Goal: Task Accomplishment & Management: Use online tool/utility

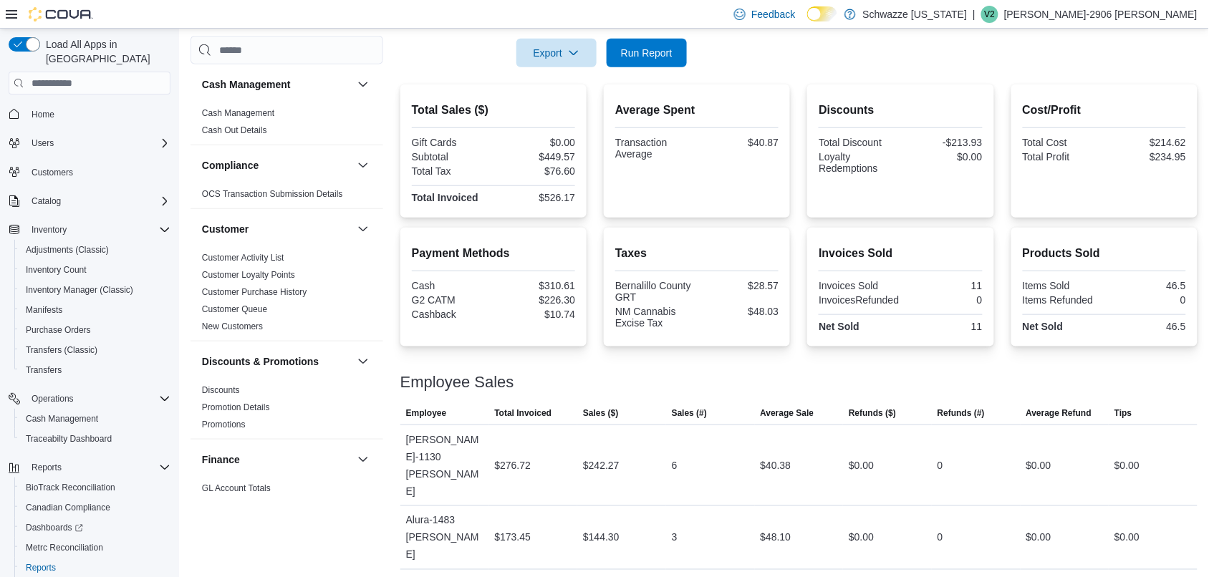
scroll to position [879, 0]
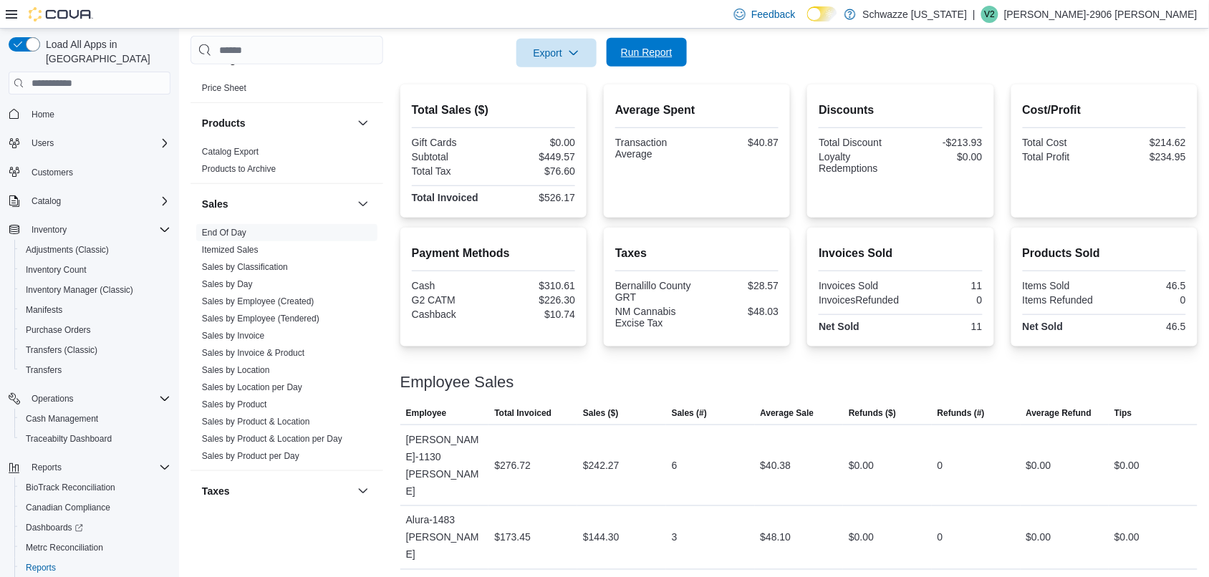
click at [663, 52] on span "Run Report" at bounding box center [647, 52] width 52 height 14
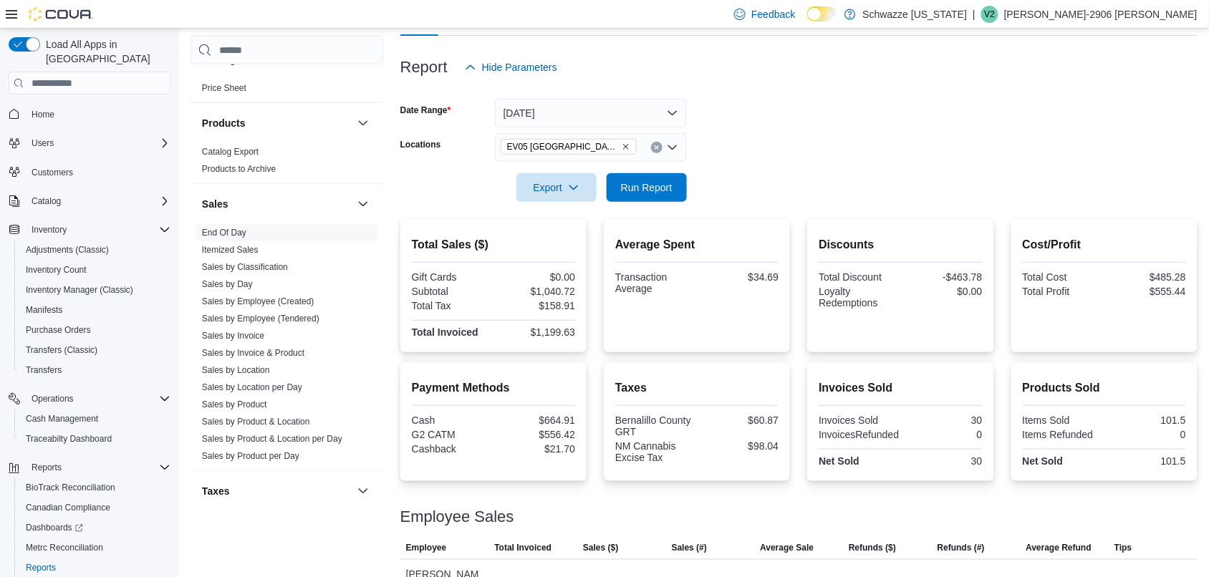
scroll to position [156, 0]
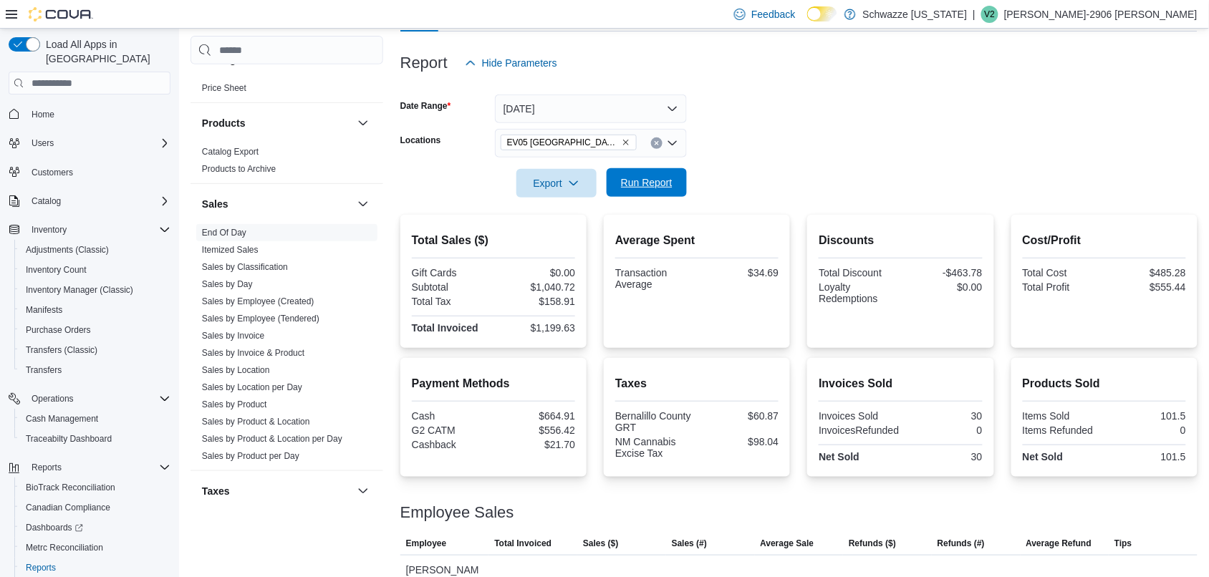
click at [663, 172] on span "Run Report" at bounding box center [646, 182] width 63 height 29
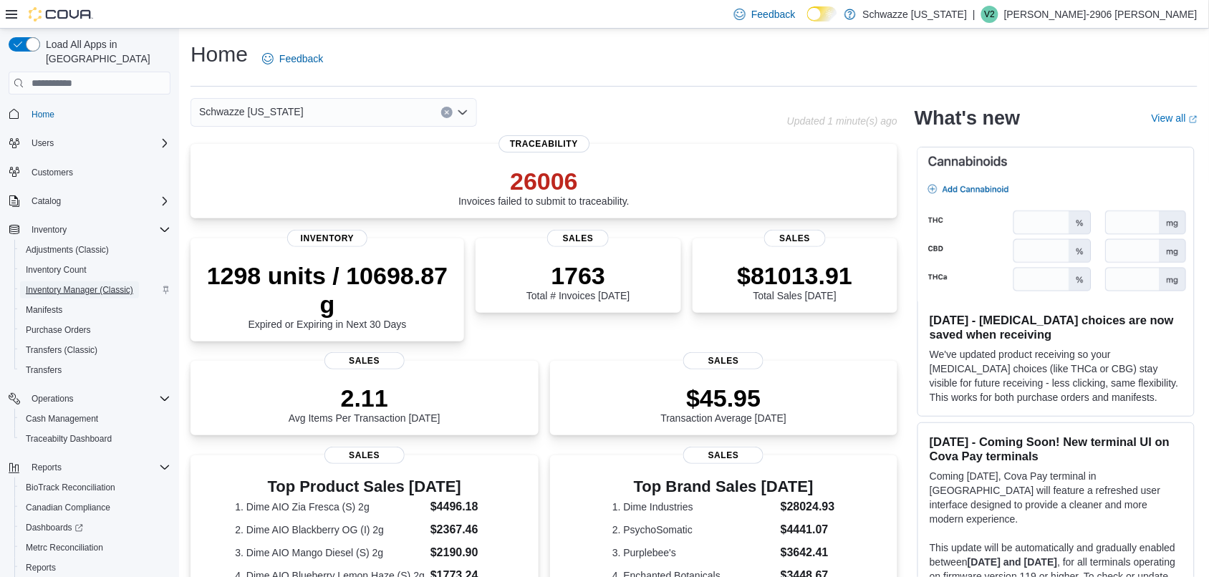
click at [91, 284] on span "Inventory Manager (Classic)" at bounding box center [79, 289] width 107 height 11
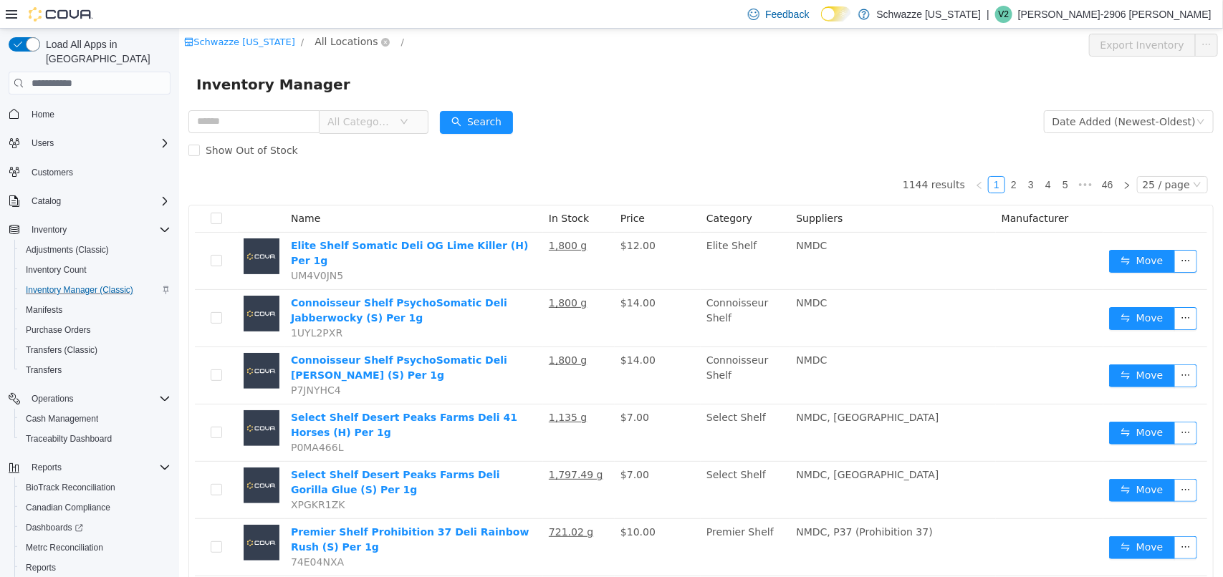
click at [337, 42] on span "All Locations" at bounding box center [345, 42] width 63 height 16
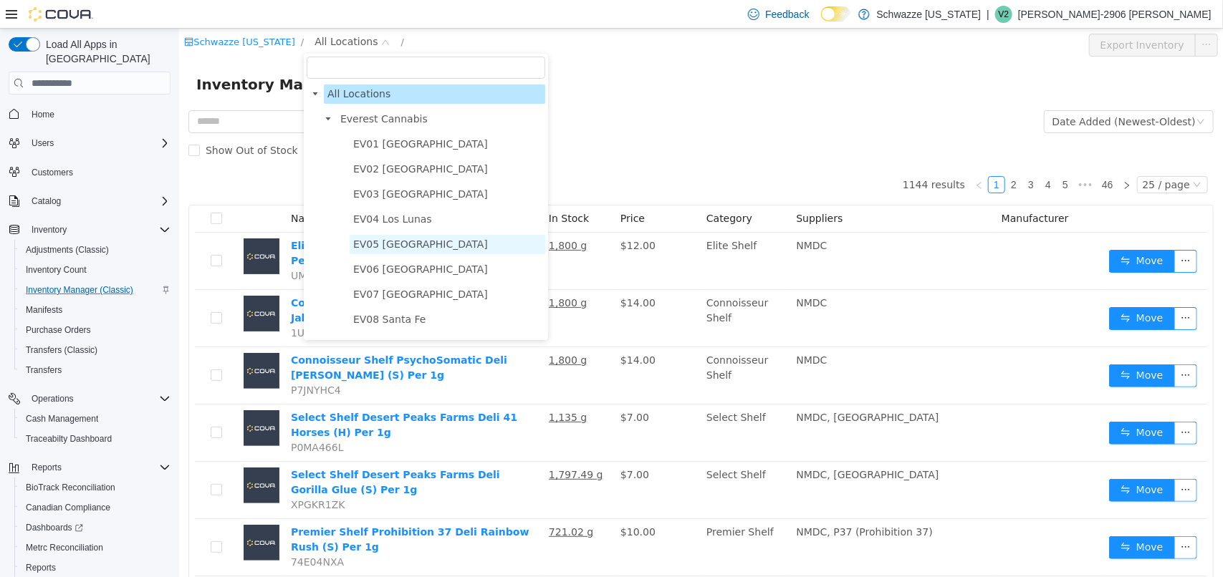
click at [401, 239] on span "EV05 [GEOGRAPHIC_DATA]" at bounding box center [419, 244] width 135 height 11
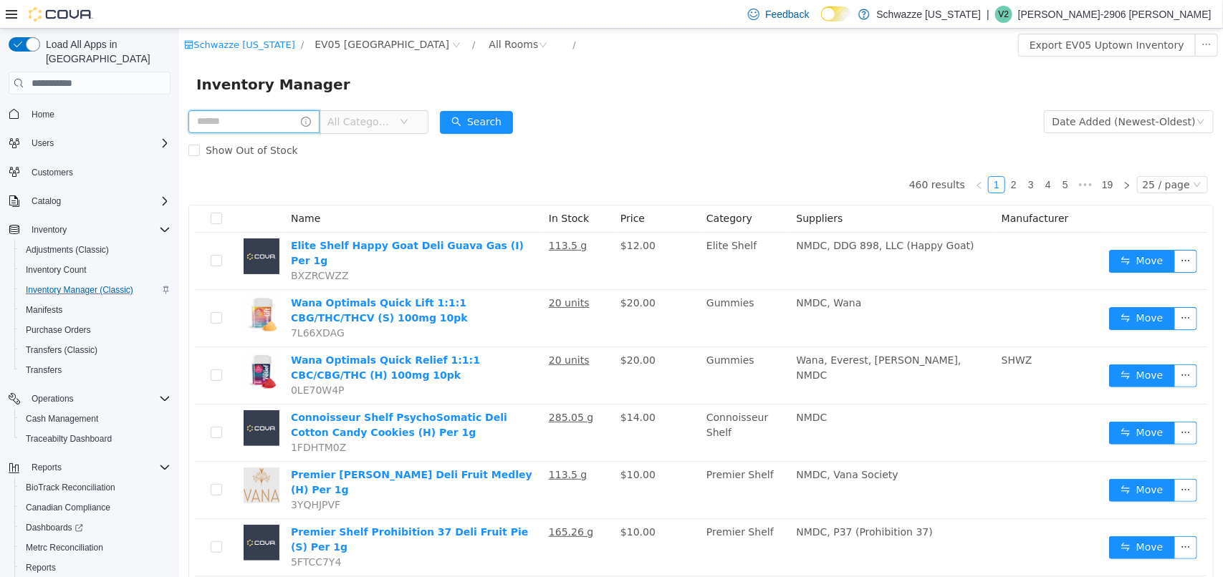
click at [284, 117] on input "text" at bounding box center [253, 121] width 131 height 23
type input "********"
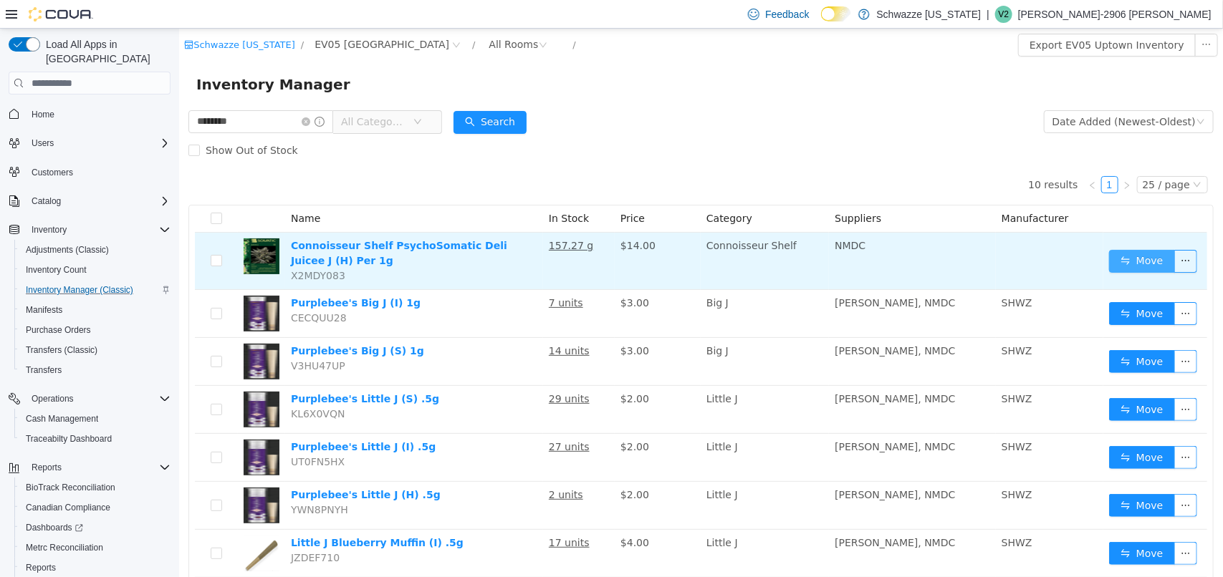
drag, startPoint x: 1131, startPoint y: 249, endPoint x: 1138, endPoint y: 251, distance: 7.3
click at [1138, 251] on button "Move" at bounding box center [1141, 261] width 66 height 23
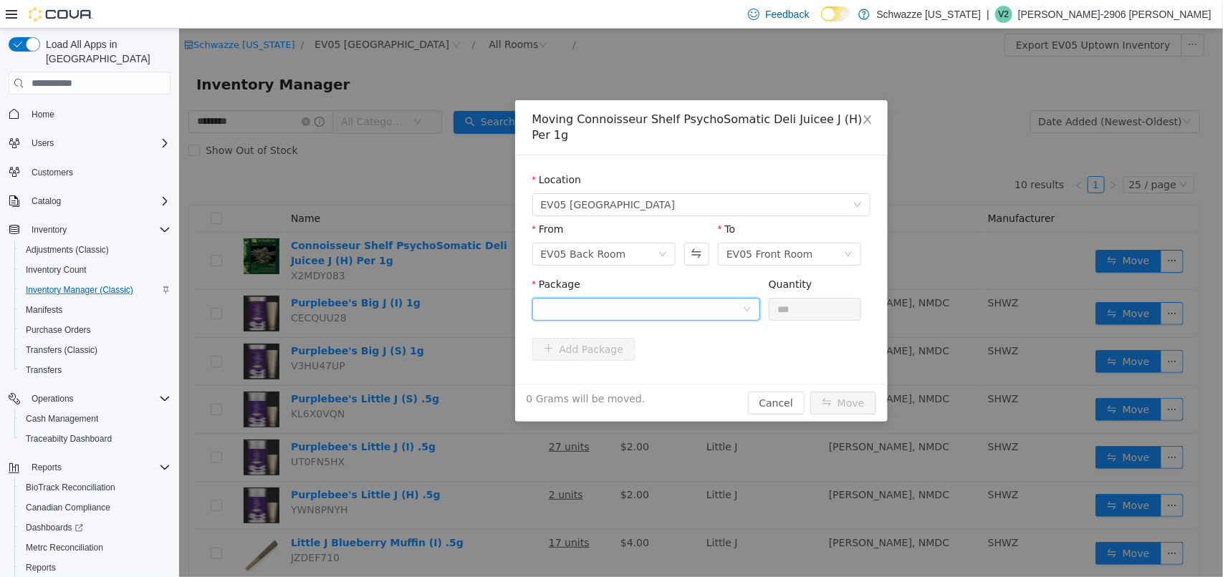
click at [739, 304] on div at bounding box center [640, 309] width 201 height 21
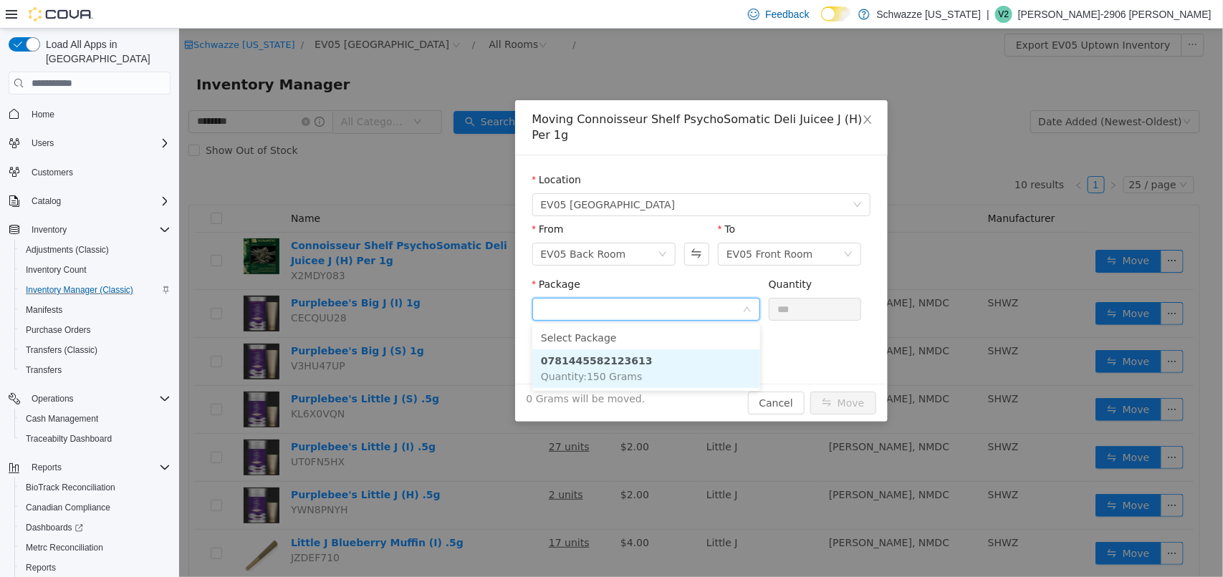
click at [690, 365] on li "0781445582123613 Quantity : 150 Grams" at bounding box center [645, 369] width 228 height 39
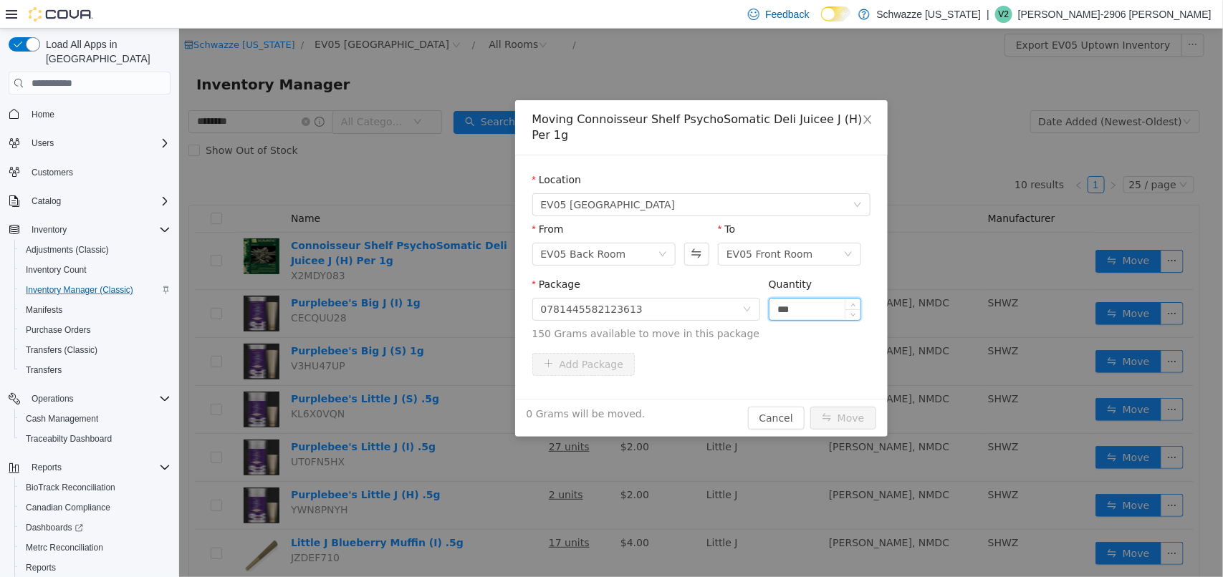
click at [809, 313] on input "***" at bounding box center [815, 309] width 92 height 21
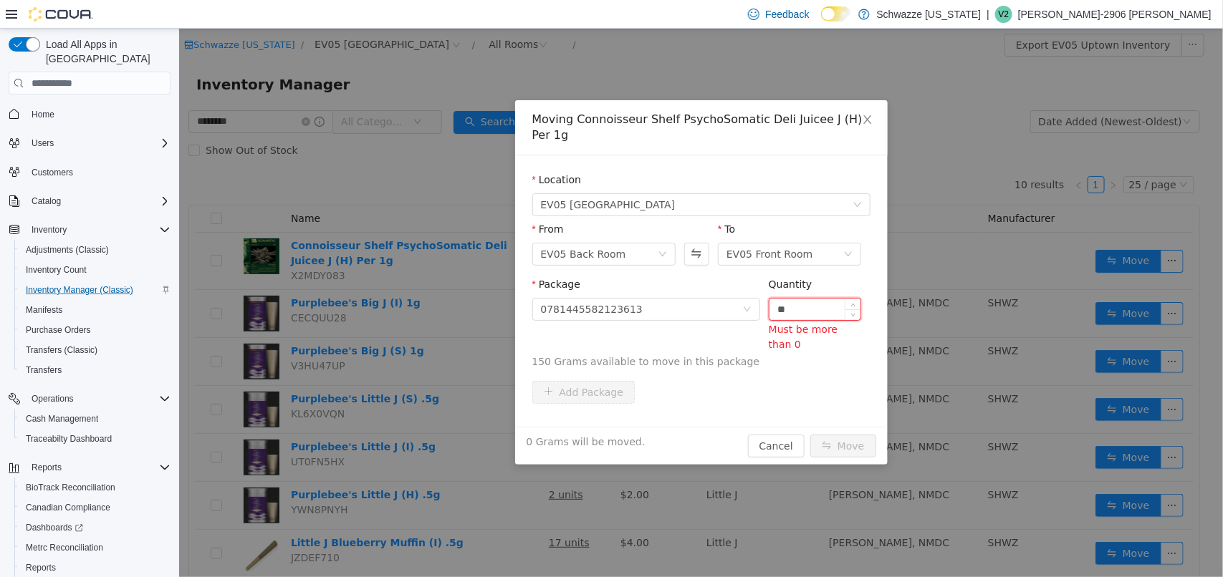
type input "*"
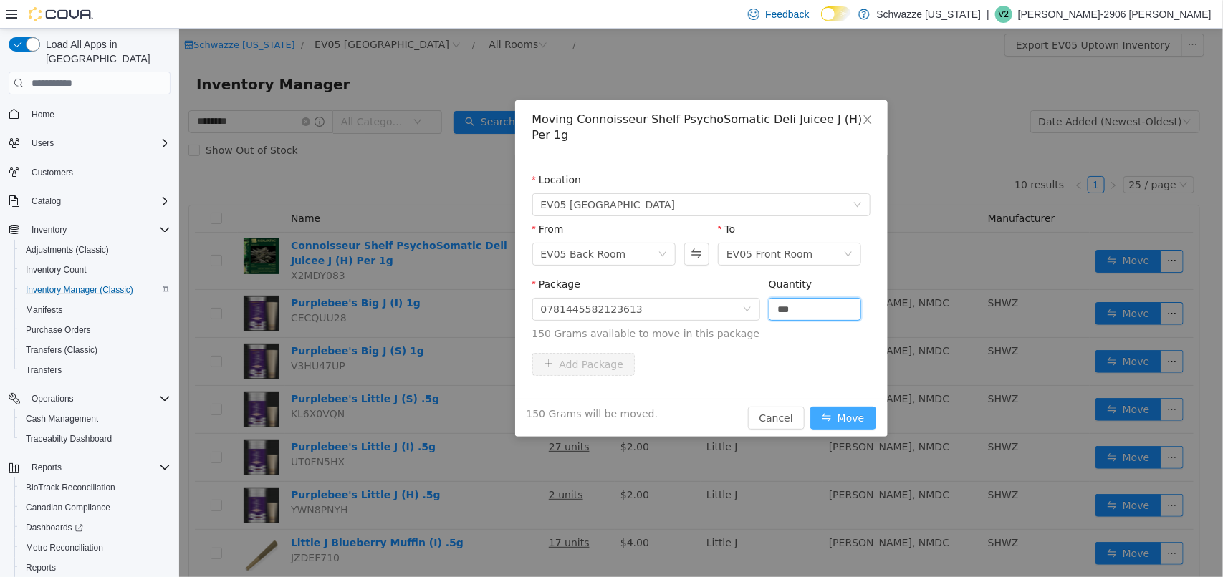
type input "*****"
click at [861, 428] on button "Move" at bounding box center [842, 418] width 66 height 23
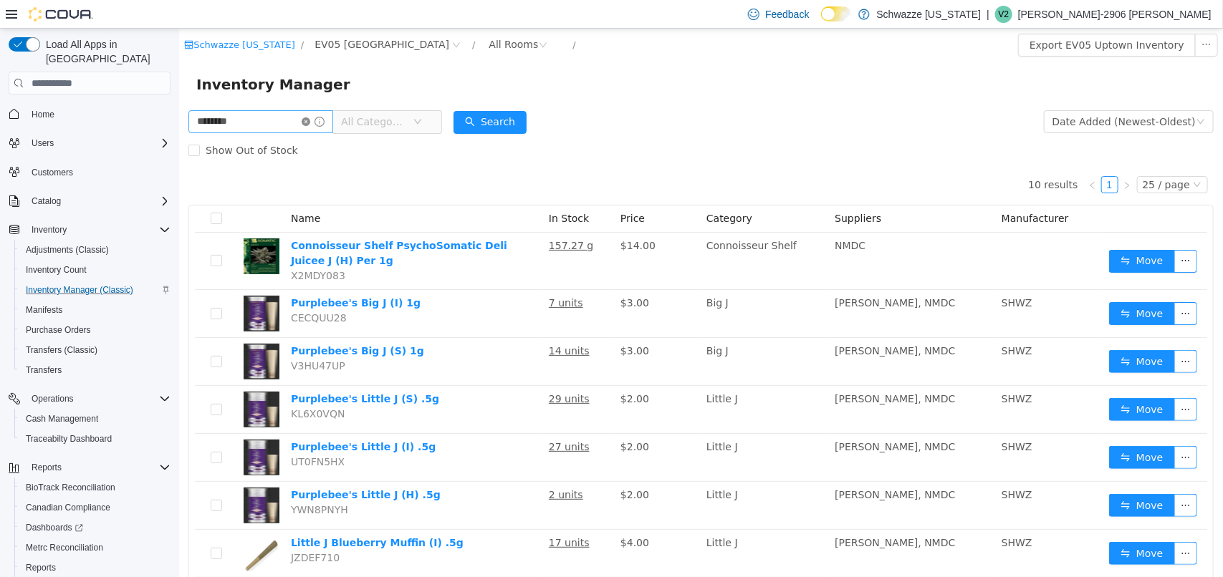
click at [309, 120] on icon "icon: close-circle" at bounding box center [305, 121] width 9 height 9
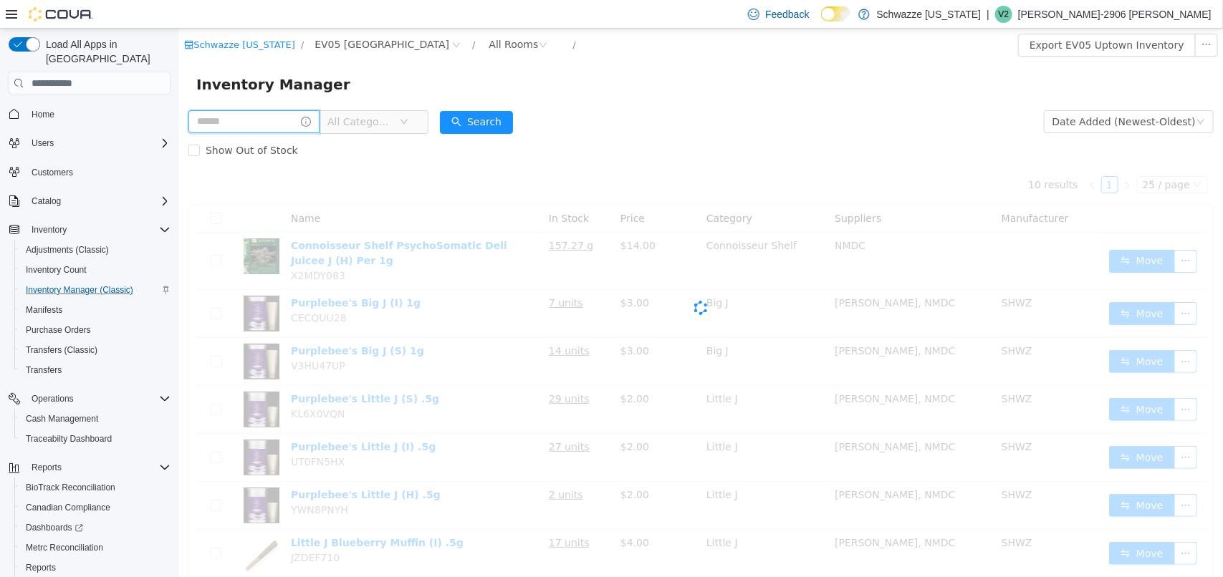
click at [307, 120] on input "text" at bounding box center [253, 121] width 131 height 23
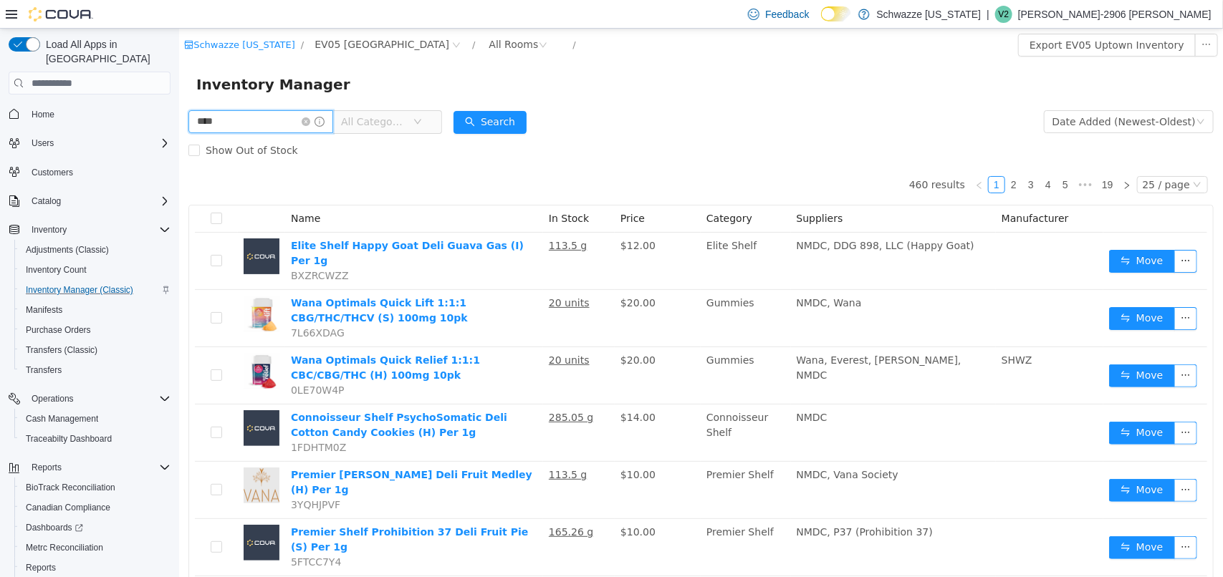
type input "****"
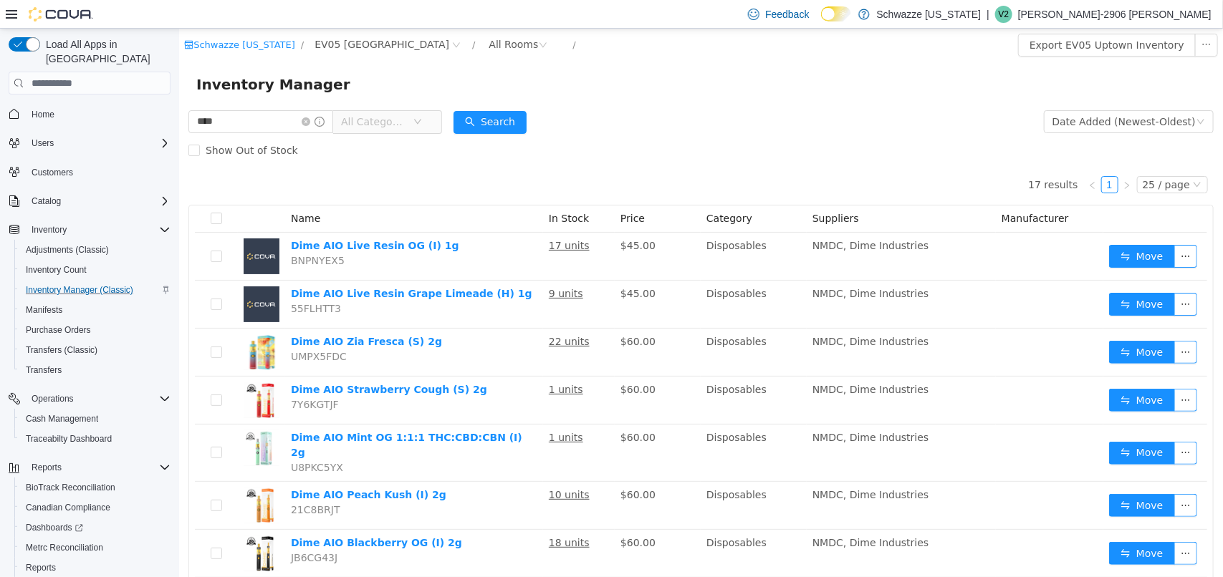
click at [59, 26] on div "Feedback Dark Mode Schwazze New Mexico | V2 Veronica-2906 Garcia Load All Apps …" at bounding box center [611, 288] width 1223 height 577
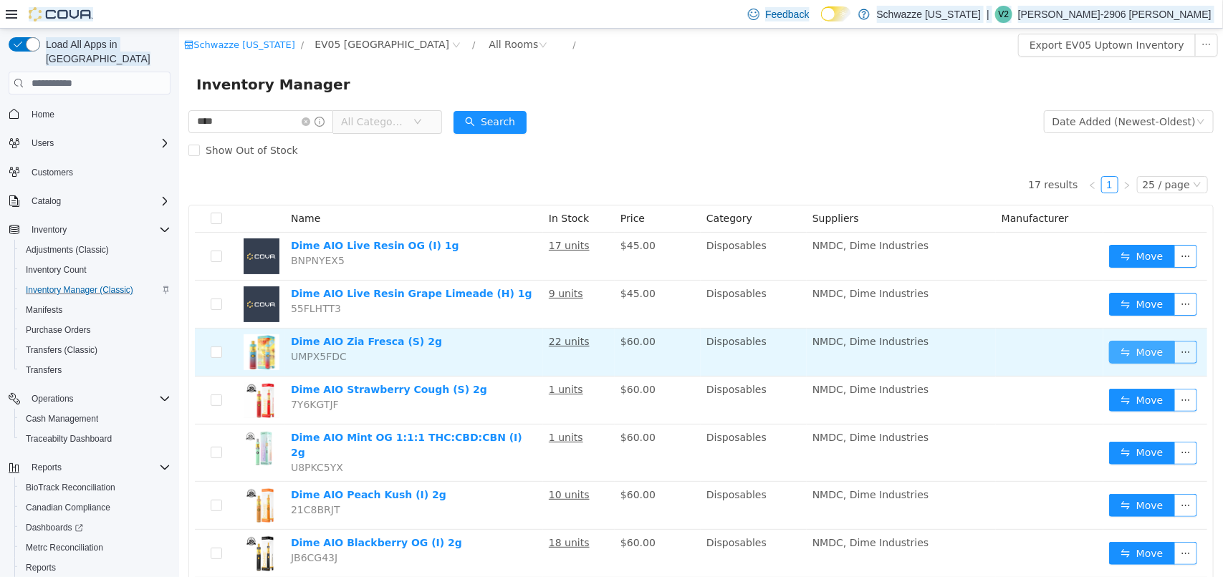
click at [1122, 350] on button "Move" at bounding box center [1141, 352] width 66 height 23
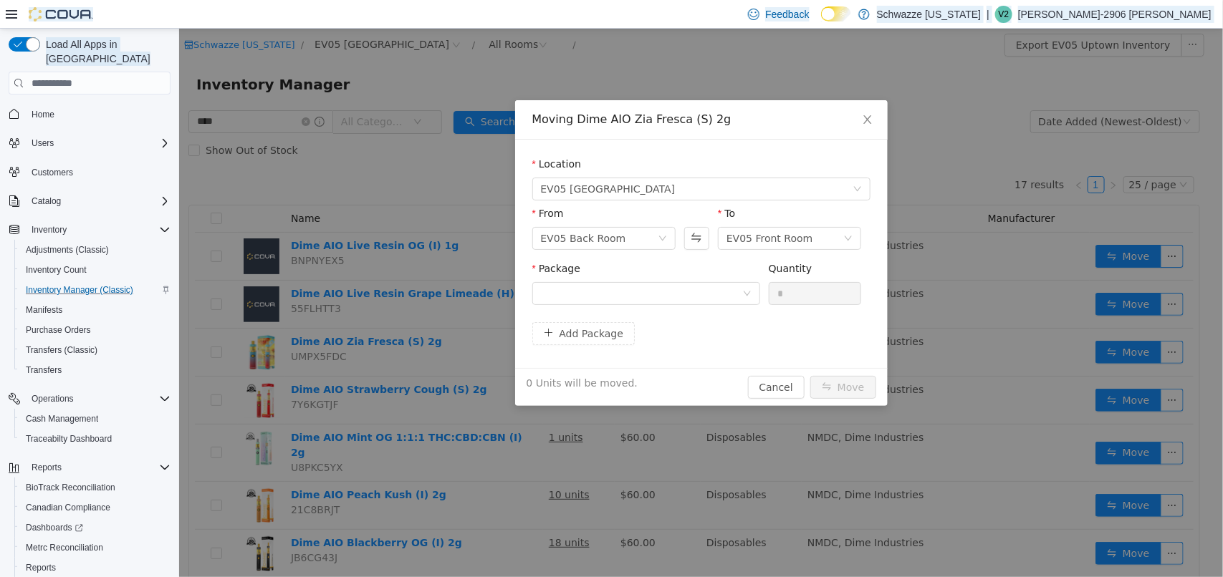
click at [721, 307] on div "Package" at bounding box center [645, 285] width 228 height 49
click at [713, 295] on div at bounding box center [640, 293] width 201 height 21
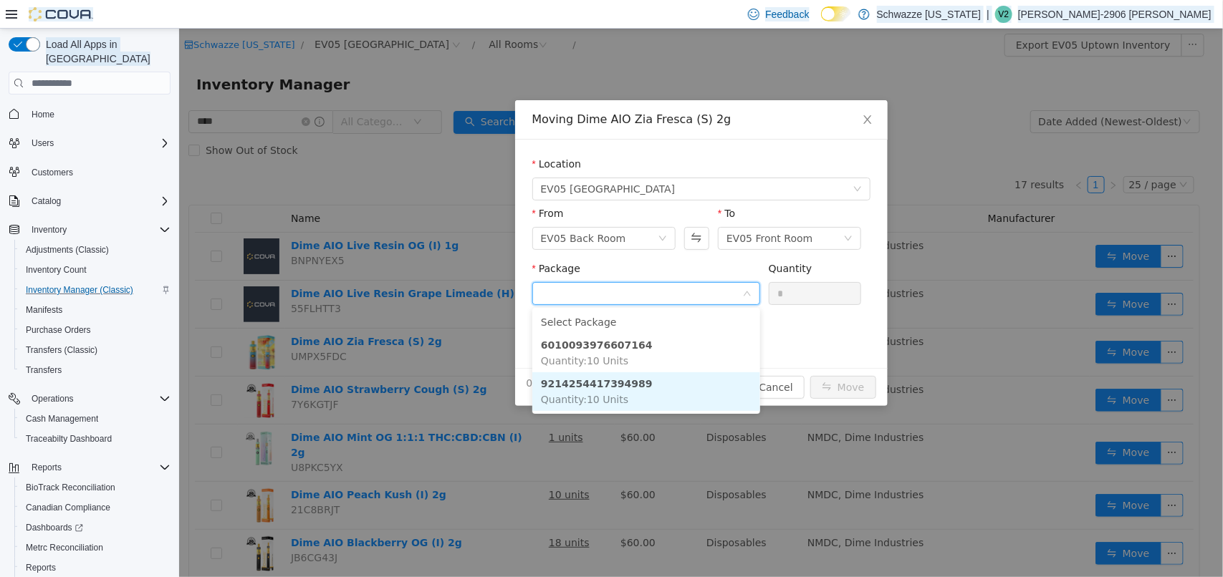
click at [628, 388] on strong "9214254417394989" at bounding box center [596, 383] width 112 height 11
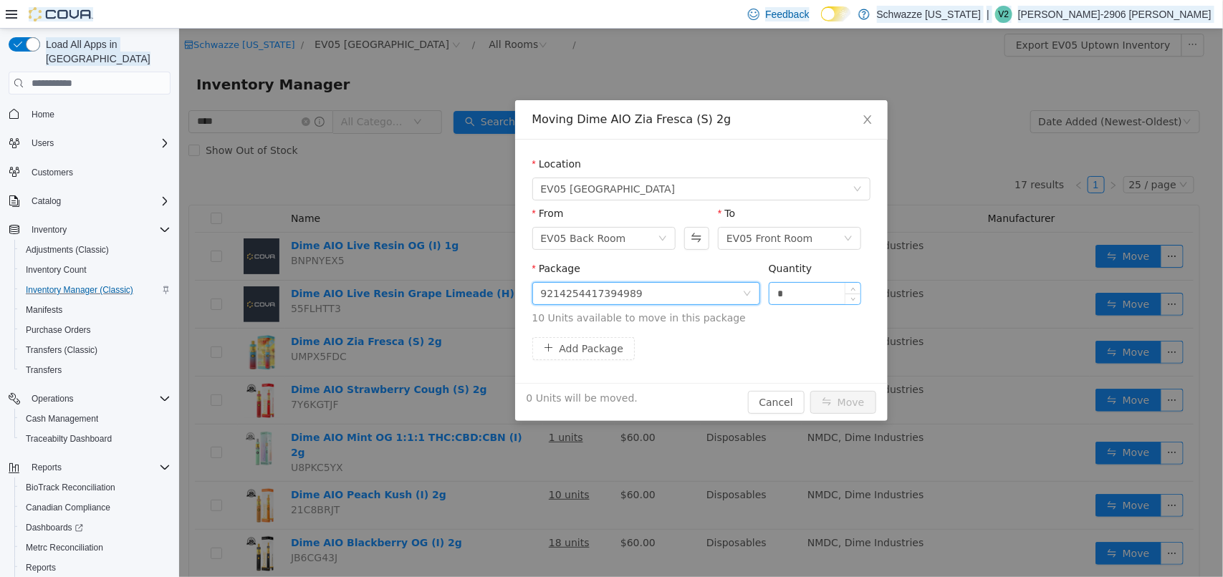
click at [832, 290] on input "*" at bounding box center [815, 293] width 92 height 21
type input "**"
click at [837, 396] on button "Move" at bounding box center [842, 402] width 66 height 23
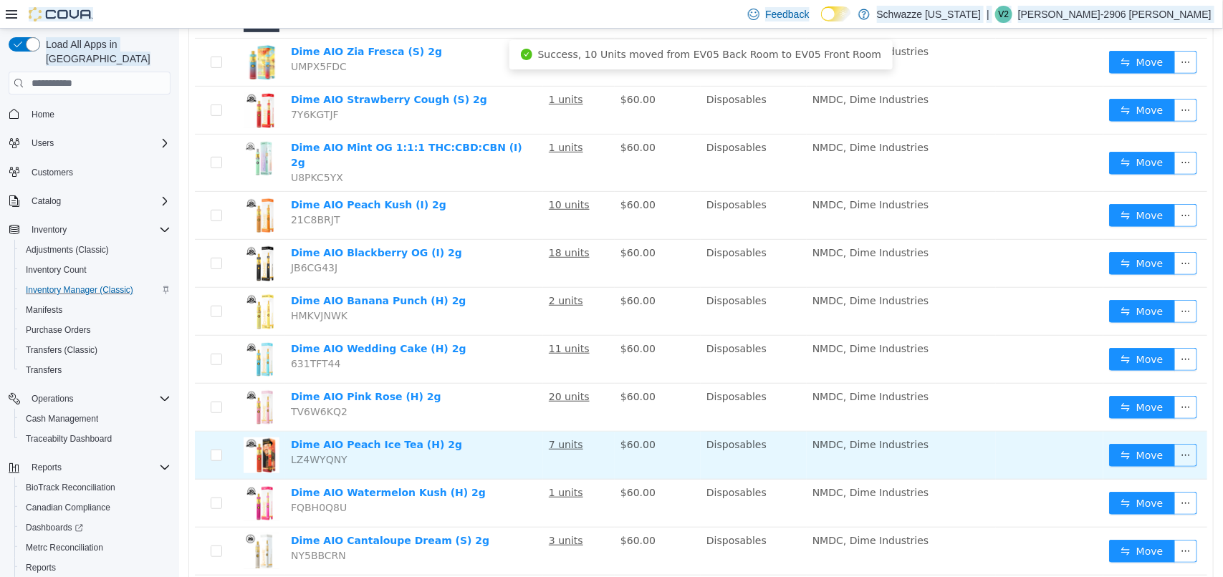
scroll to position [291, 0]
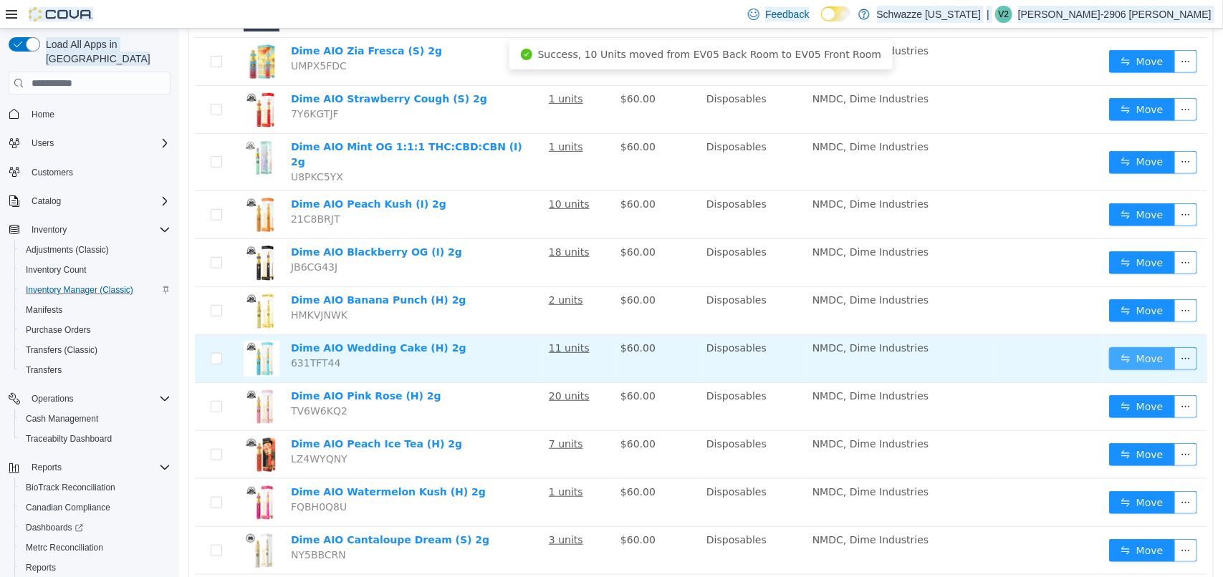
click at [1110, 357] on button "Move" at bounding box center [1141, 358] width 66 height 23
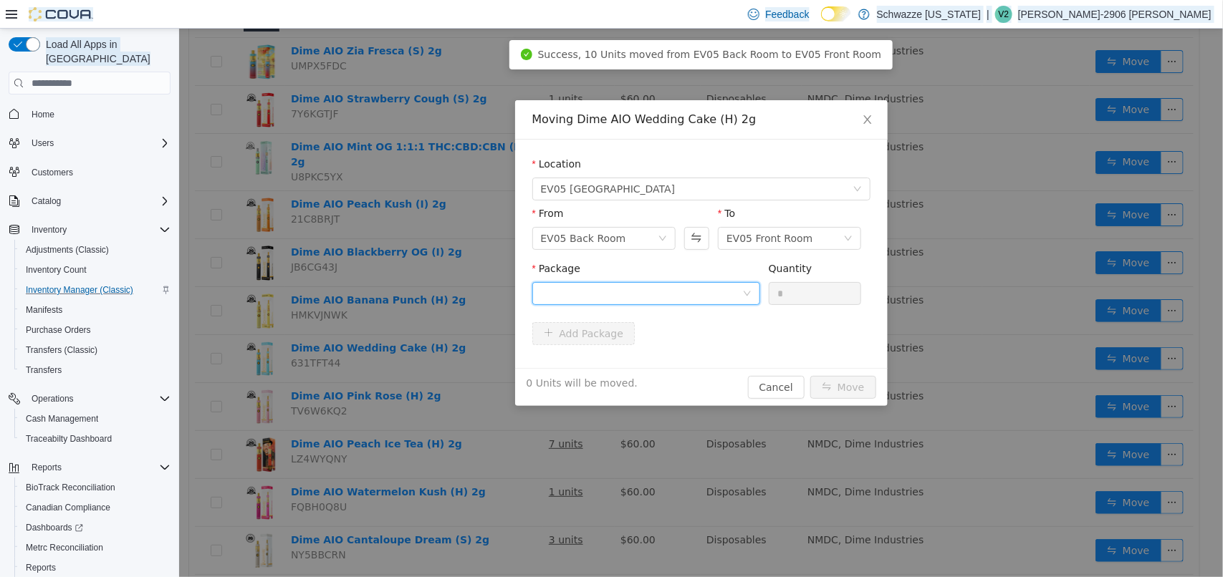
click at [612, 290] on div at bounding box center [640, 293] width 201 height 21
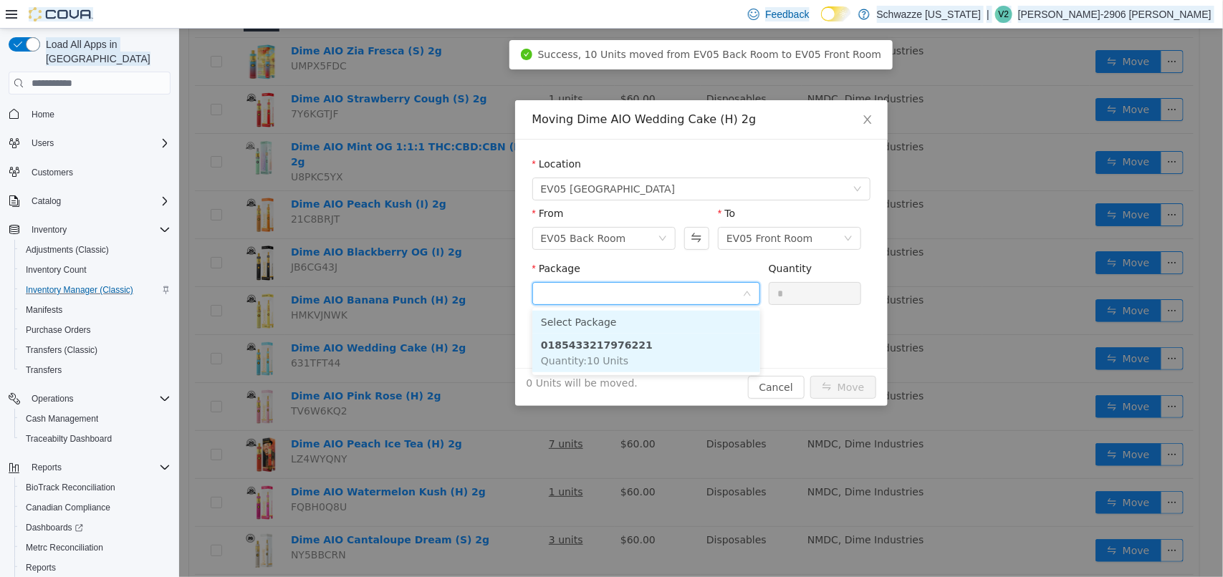
click at [631, 342] on li "0185433217976221 Quantity : 10 Units" at bounding box center [645, 353] width 228 height 39
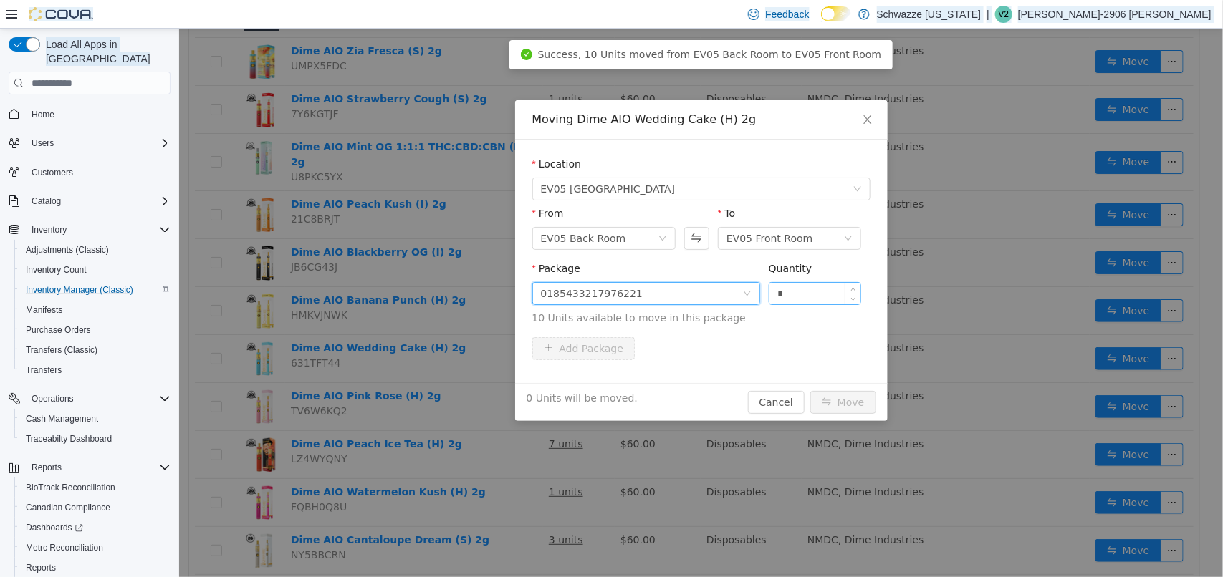
click at [819, 303] on input "*" at bounding box center [815, 293] width 92 height 21
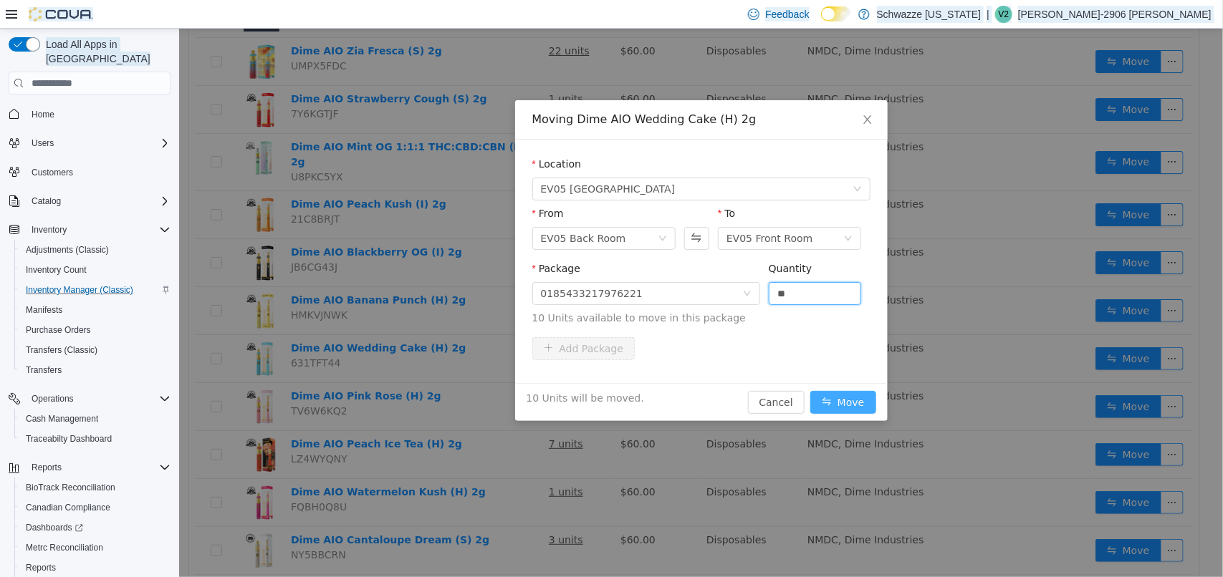
type input "**"
click at [863, 410] on button "Move" at bounding box center [842, 402] width 66 height 23
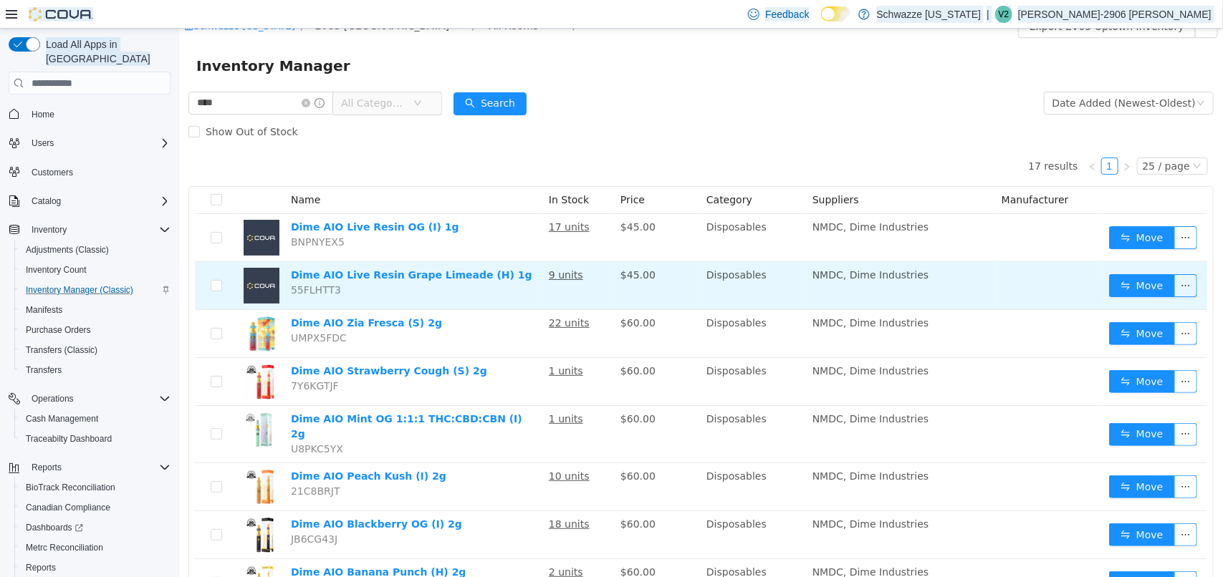
scroll to position [0, 0]
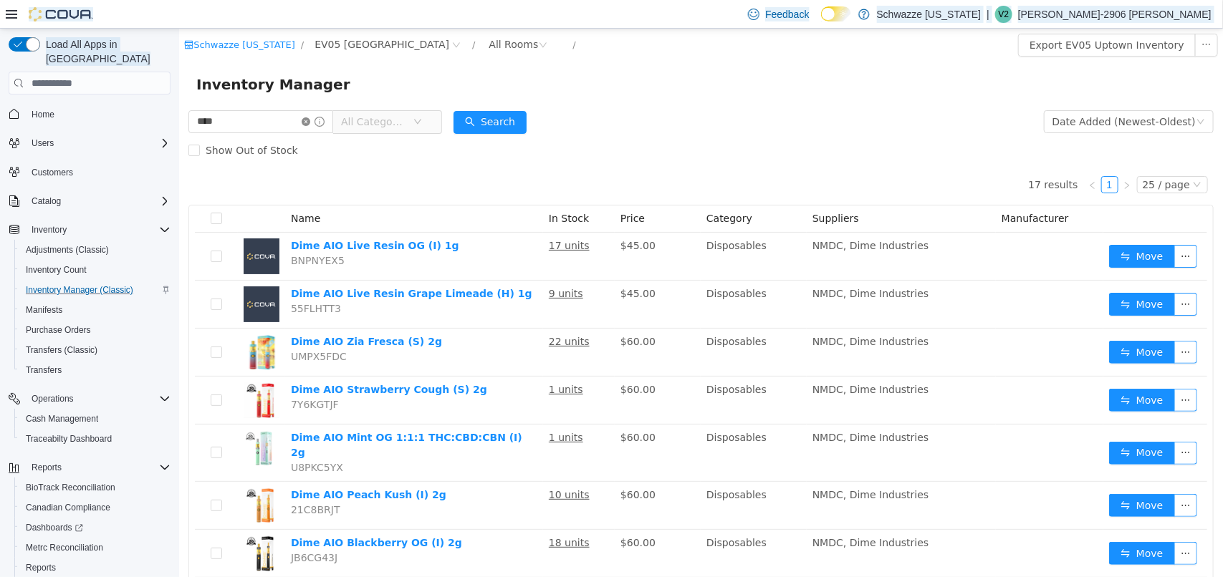
click at [309, 123] on icon "icon: close-circle" at bounding box center [305, 121] width 9 height 9
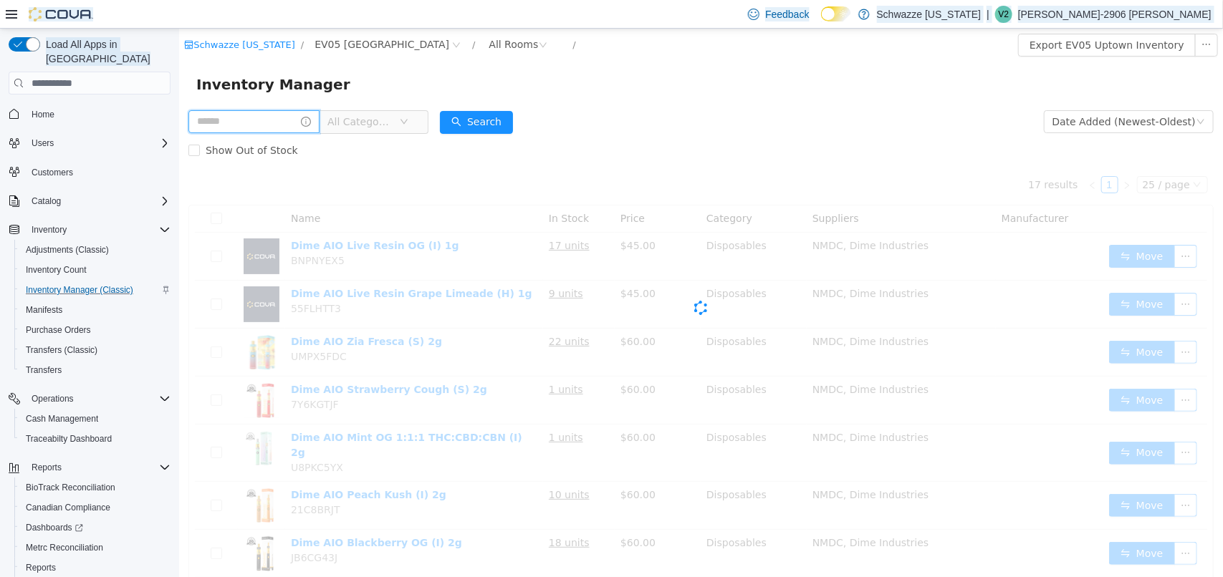
click at [299, 125] on input "text" at bounding box center [253, 121] width 131 height 23
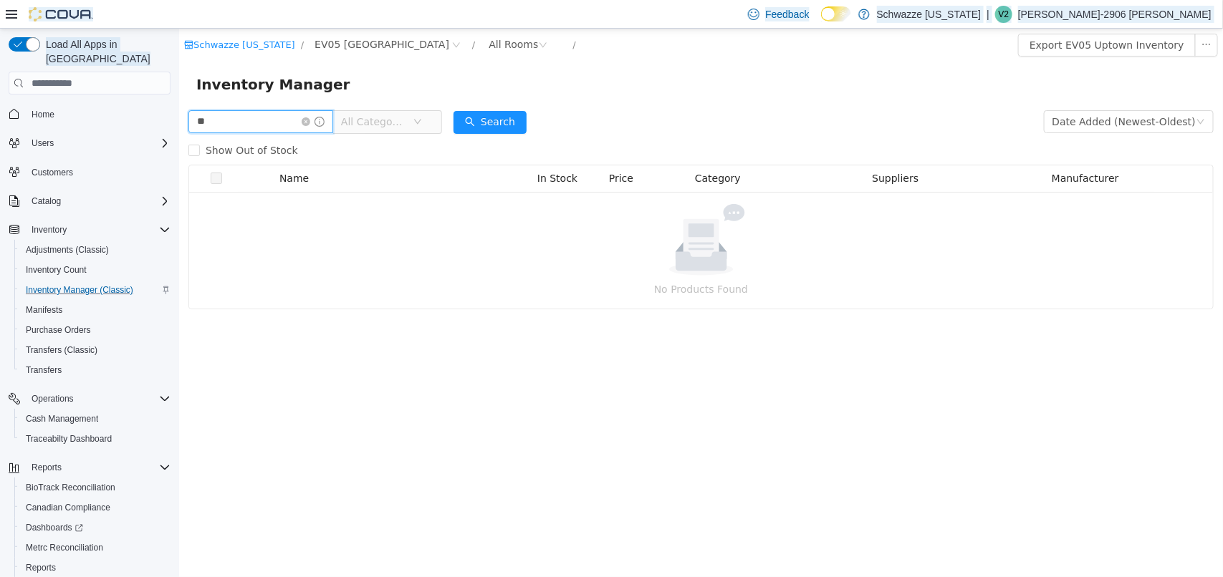
type input "*"
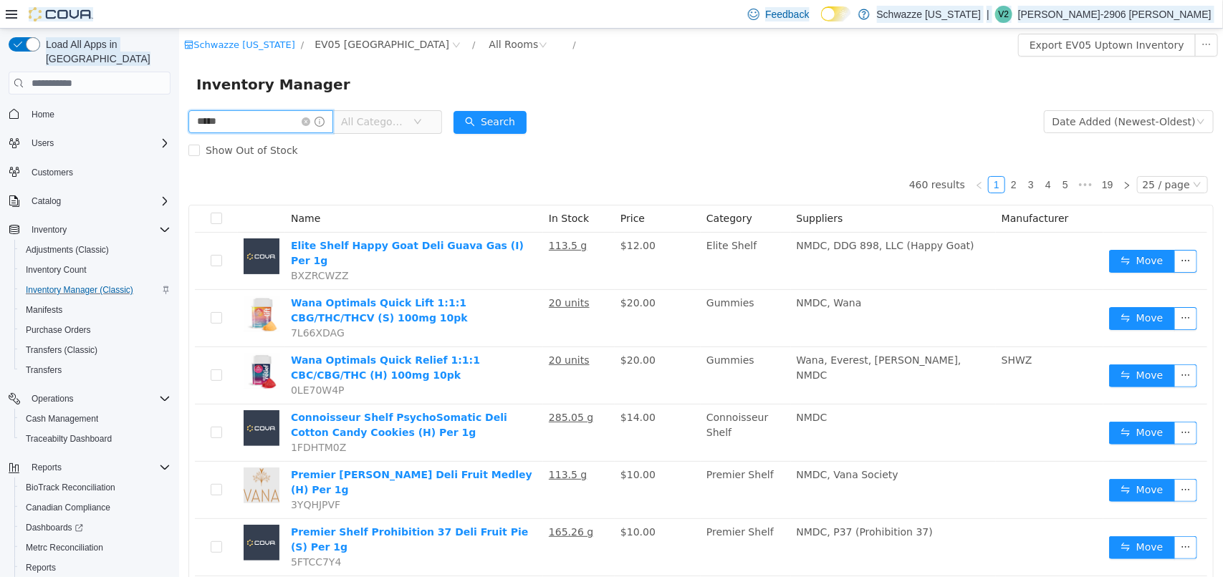
type input "*****"
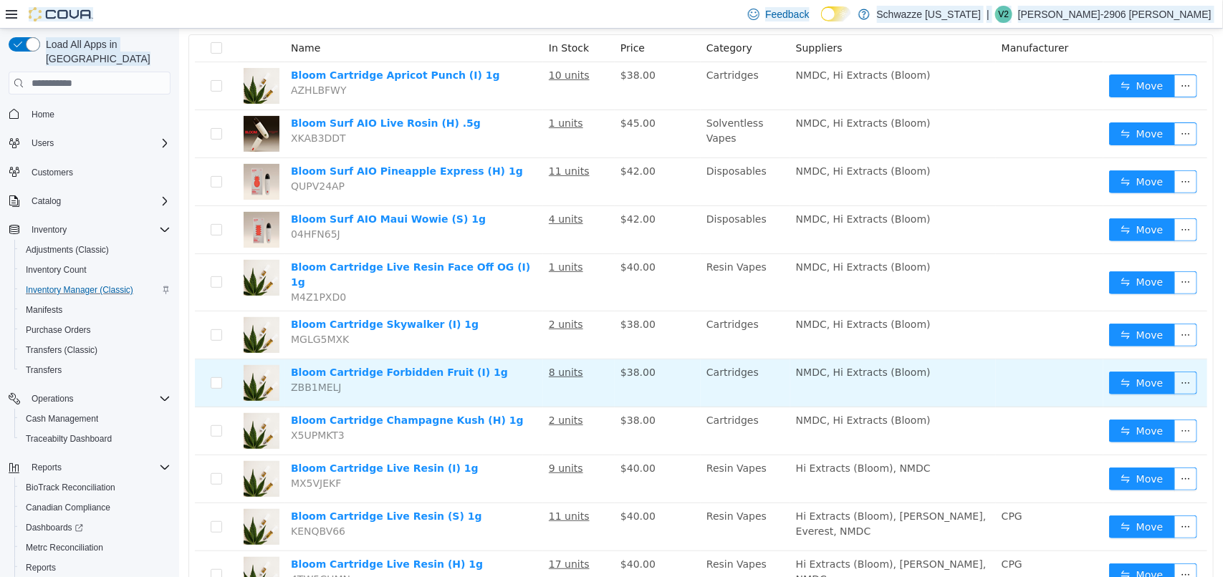
scroll to position [179, 0]
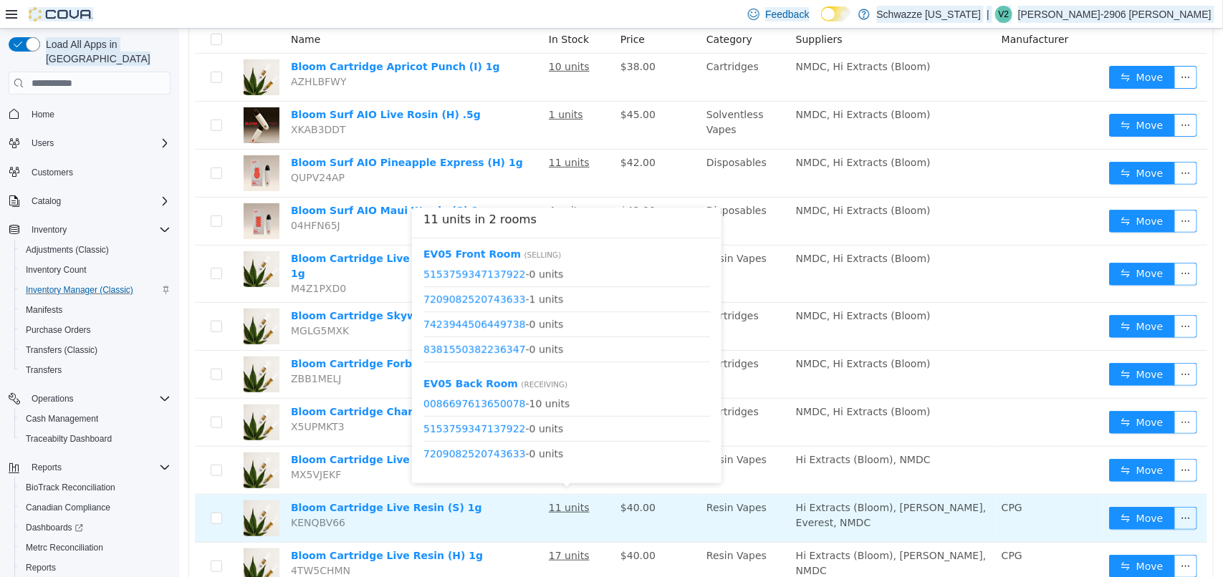
click at [577, 502] on u "11 units" at bounding box center [568, 507] width 41 height 11
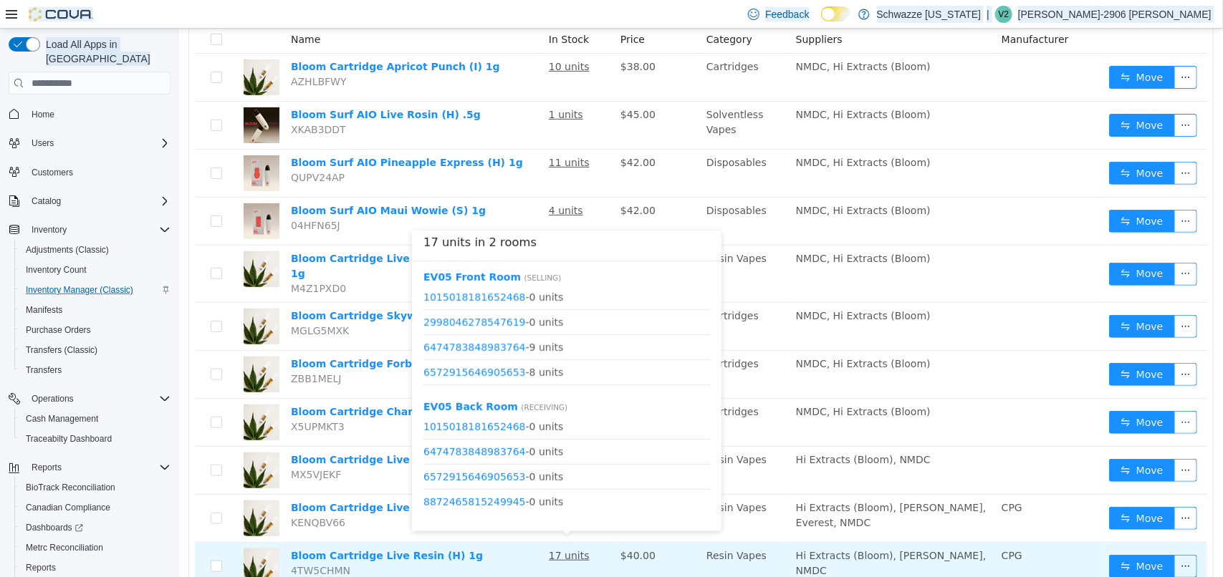
click at [574, 550] on u "17 units" at bounding box center [568, 555] width 41 height 11
click at [571, 552] on u "17 units" at bounding box center [568, 555] width 41 height 11
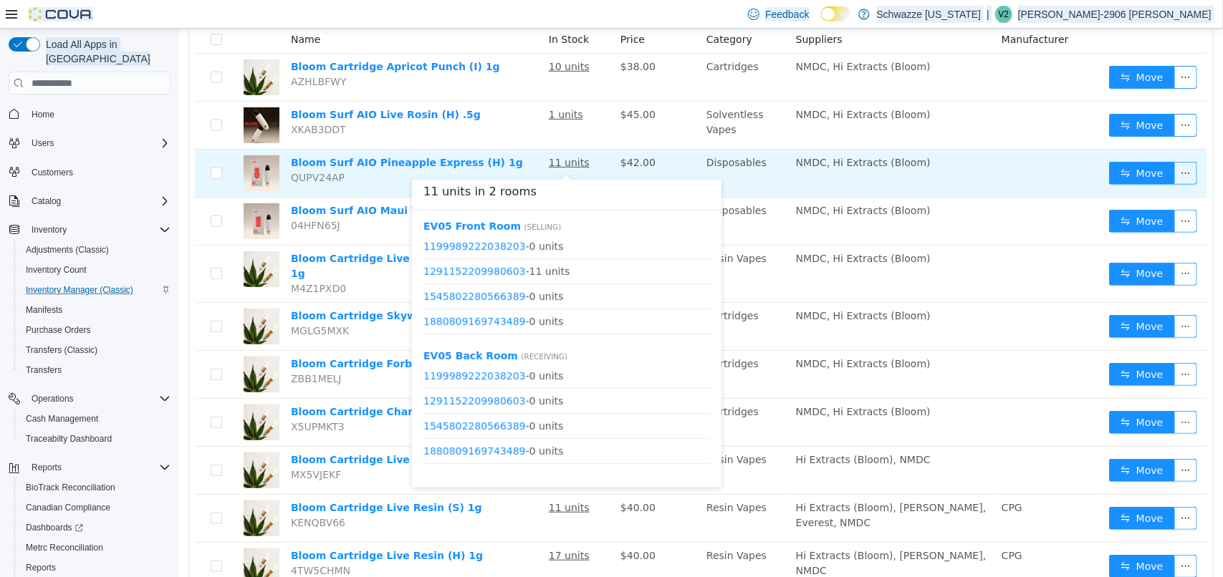
click at [555, 163] on u "11 units" at bounding box center [568, 162] width 41 height 11
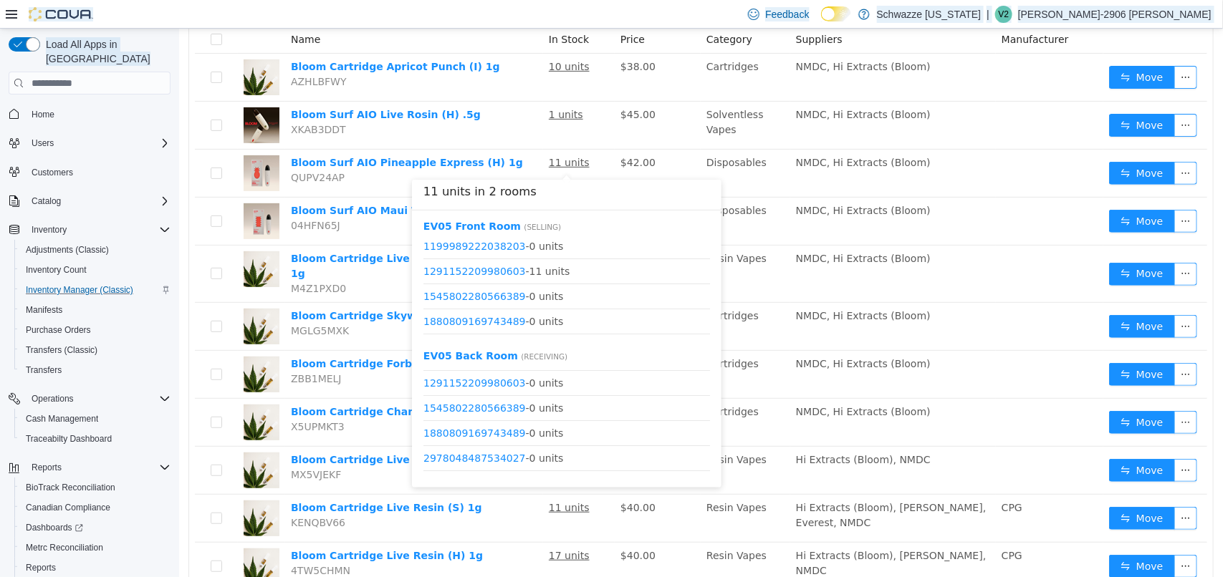
scroll to position [0, 0]
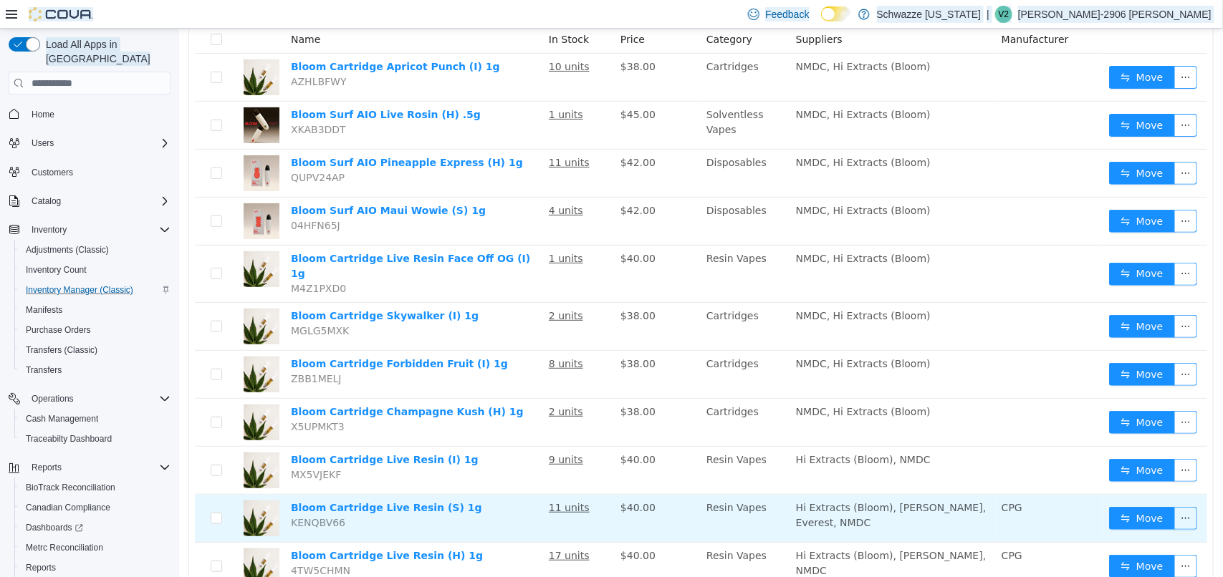
click at [558, 502] on u "11 units" at bounding box center [568, 507] width 41 height 11
click at [1108, 508] on button "Move" at bounding box center [1141, 518] width 66 height 23
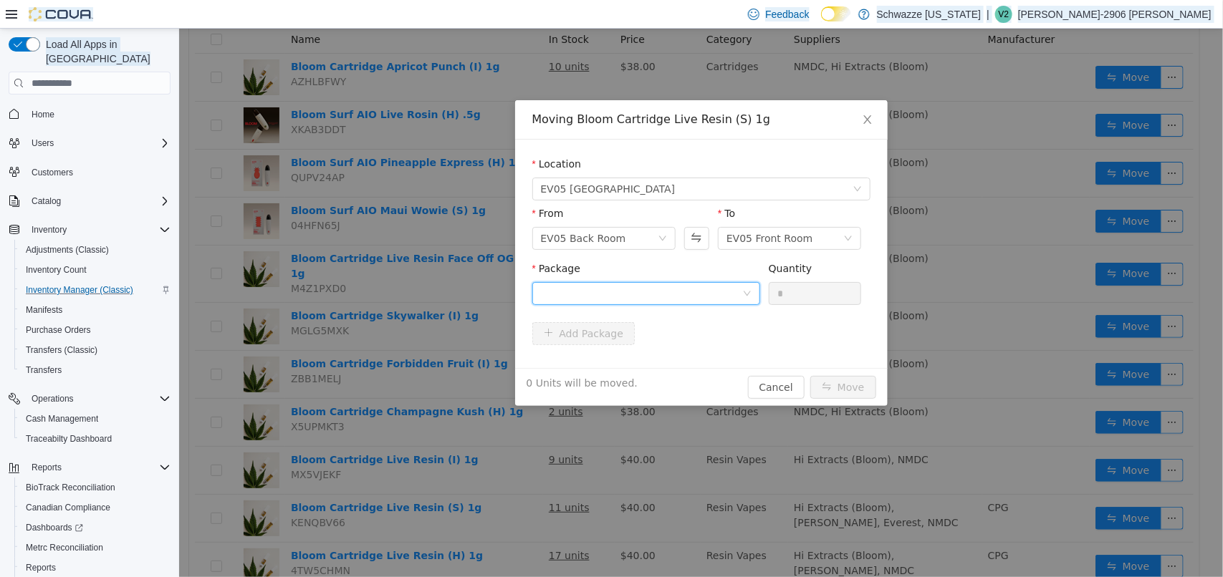
click at [626, 293] on div at bounding box center [640, 293] width 201 height 21
click at [649, 350] on li "0086697613650078 Quantity : 10 Units" at bounding box center [645, 353] width 228 height 39
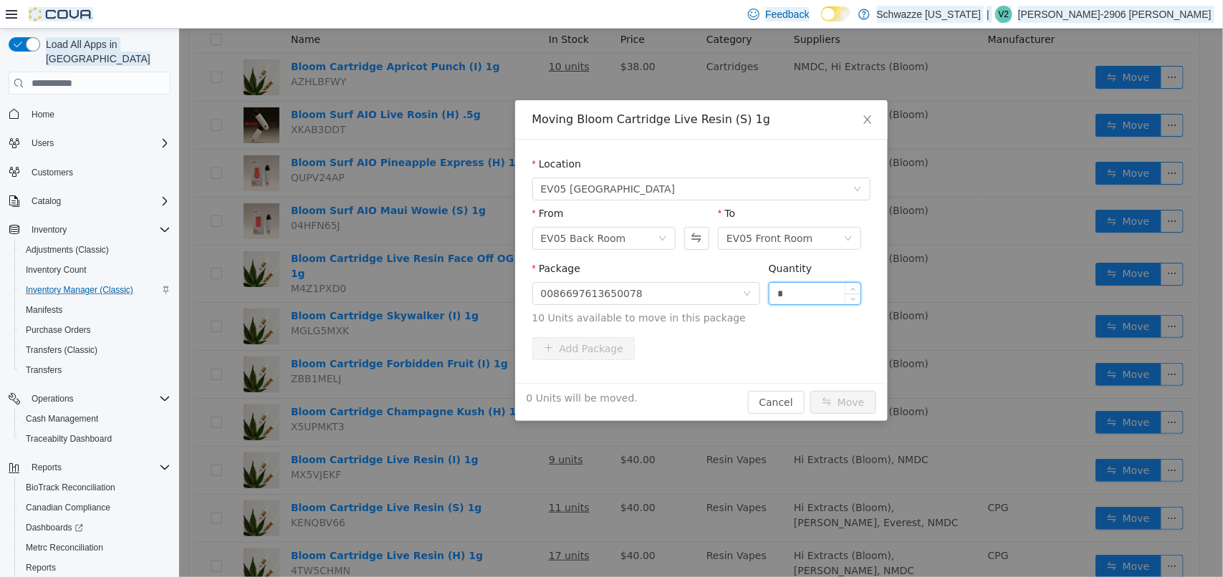
click at [794, 294] on input "*" at bounding box center [815, 293] width 92 height 21
type input "**"
click at [843, 410] on button "Move" at bounding box center [842, 402] width 66 height 23
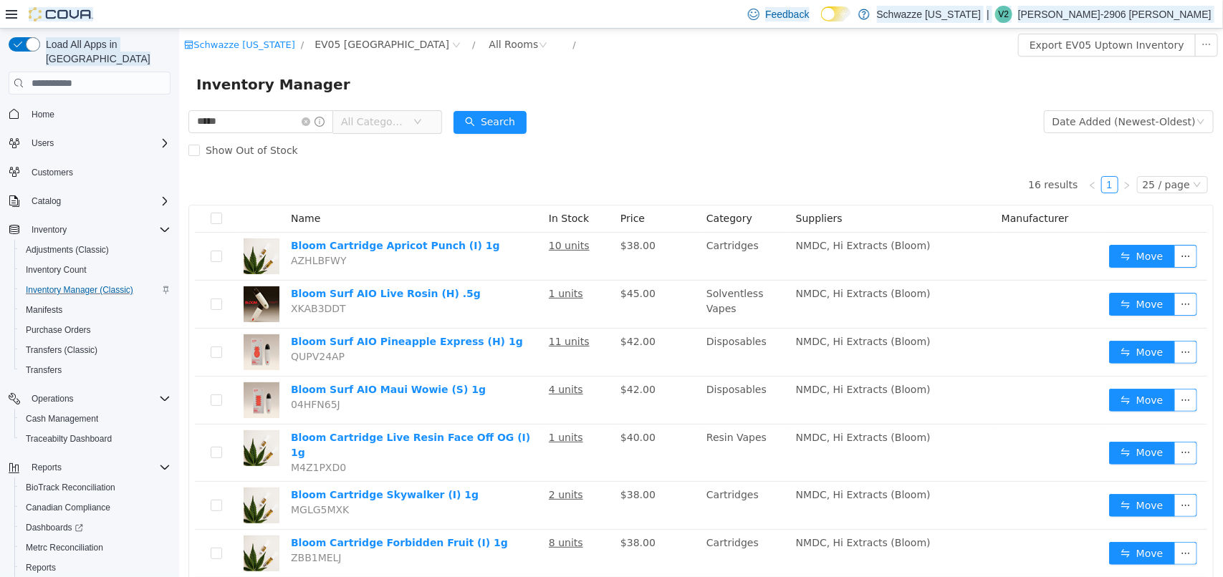
scroll to position [51, 0]
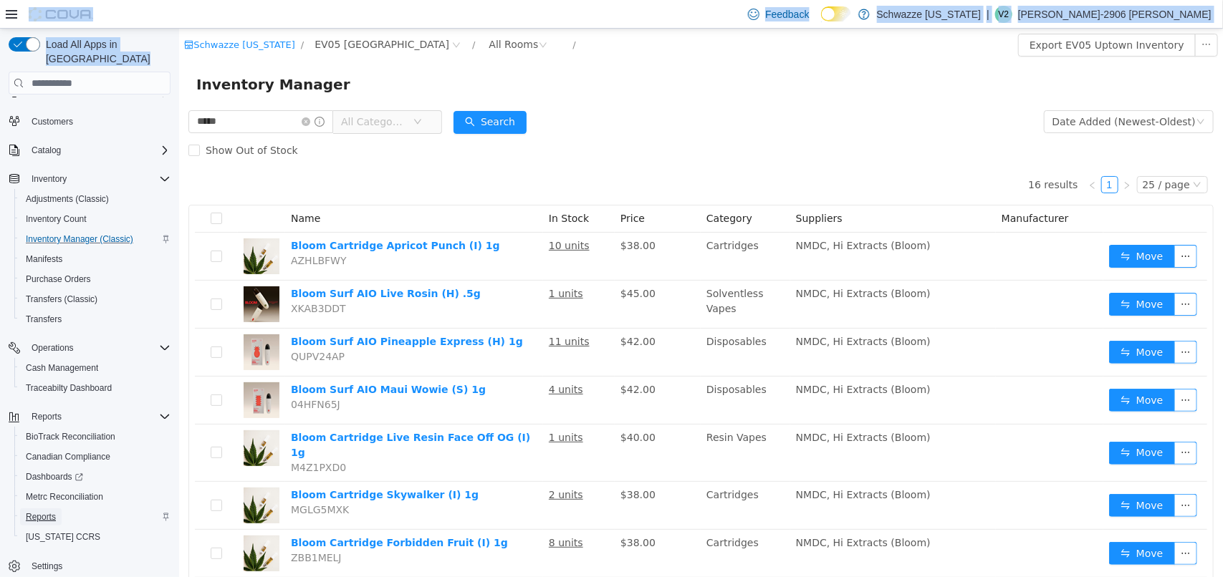
click at [47, 511] on span "Reports" at bounding box center [41, 516] width 30 height 11
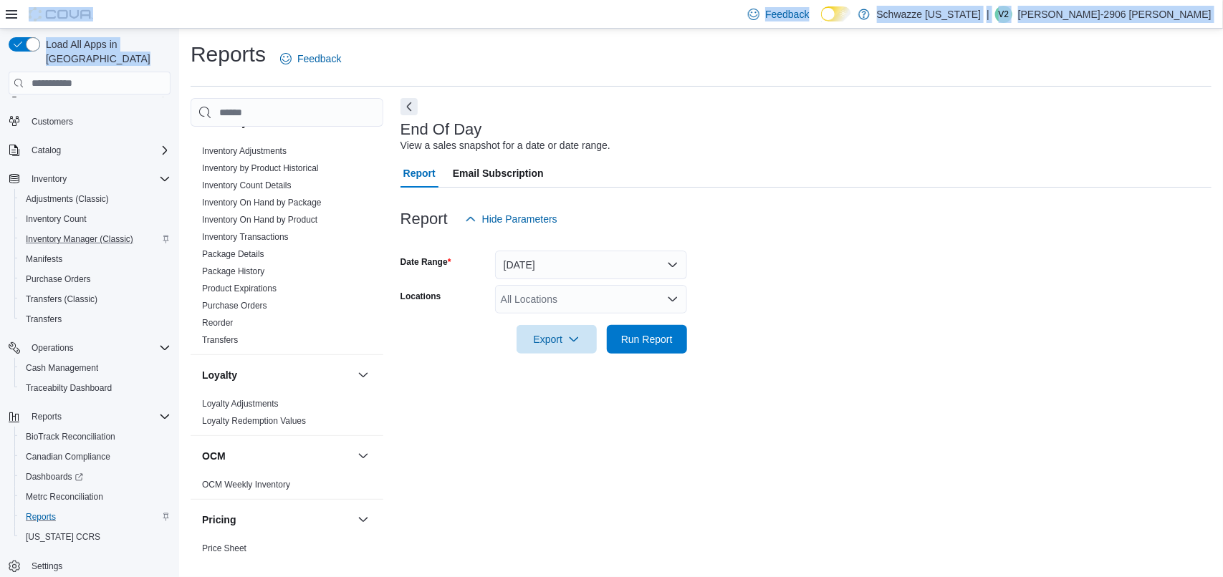
scroll to position [476, 0]
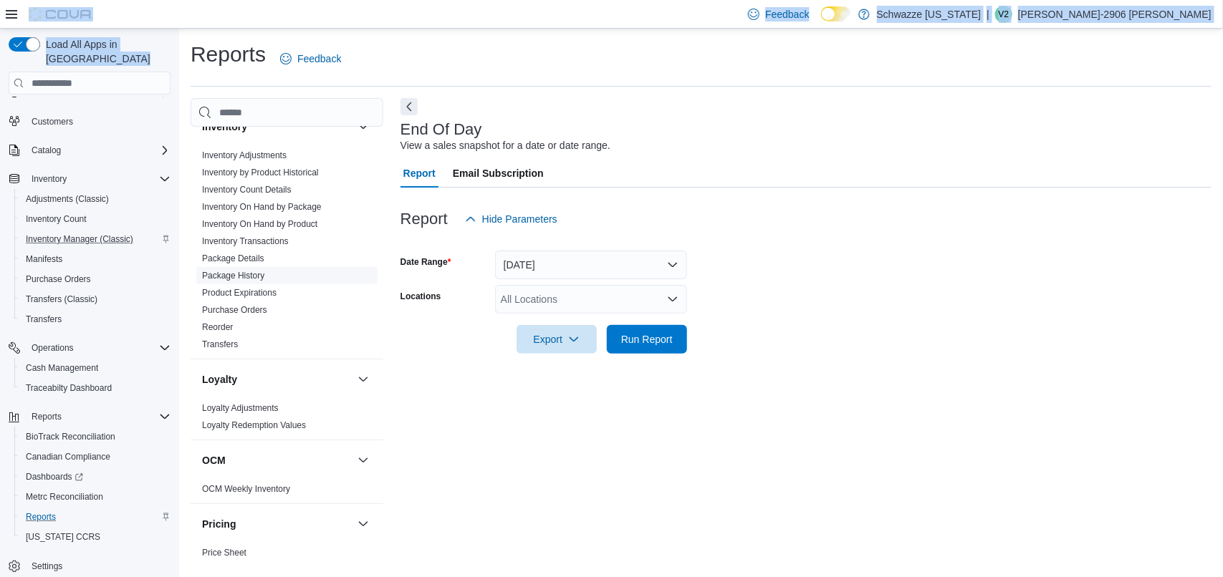
click at [251, 276] on link "Package History" at bounding box center [233, 276] width 62 height 10
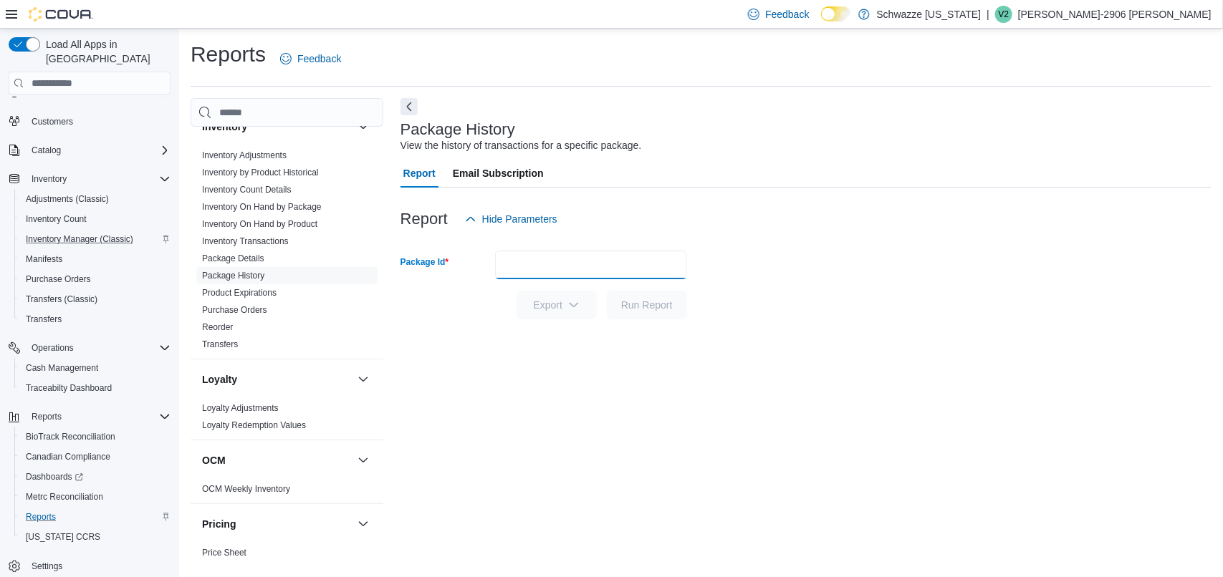
click at [621, 264] on input "Package Id" at bounding box center [591, 265] width 192 height 29
type input "**********"
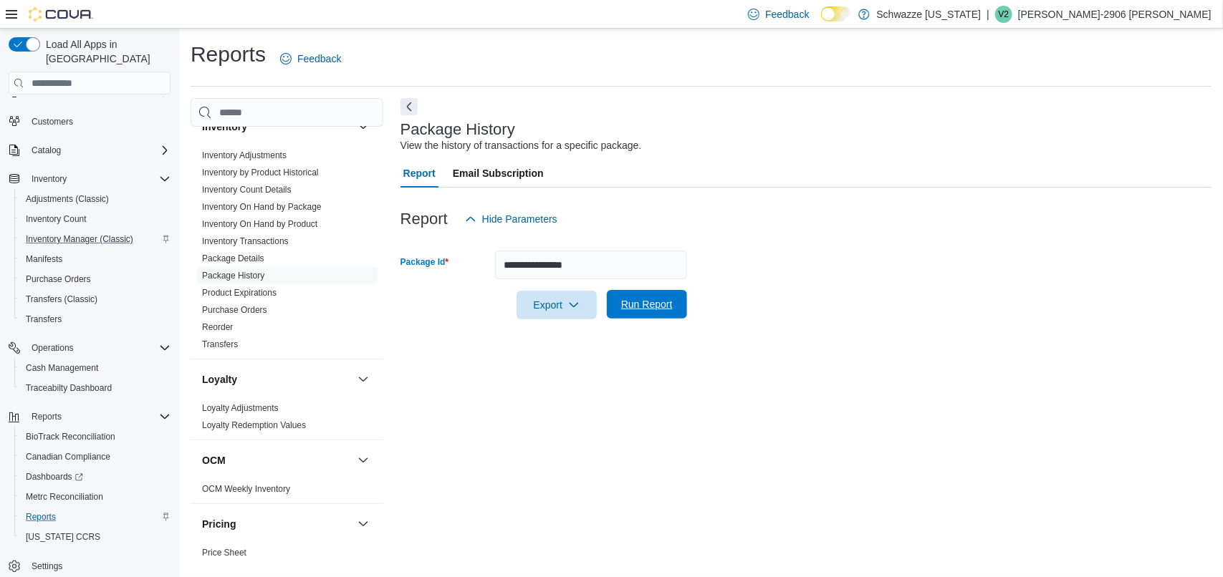
click at [653, 299] on span "Run Report" at bounding box center [647, 304] width 52 height 14
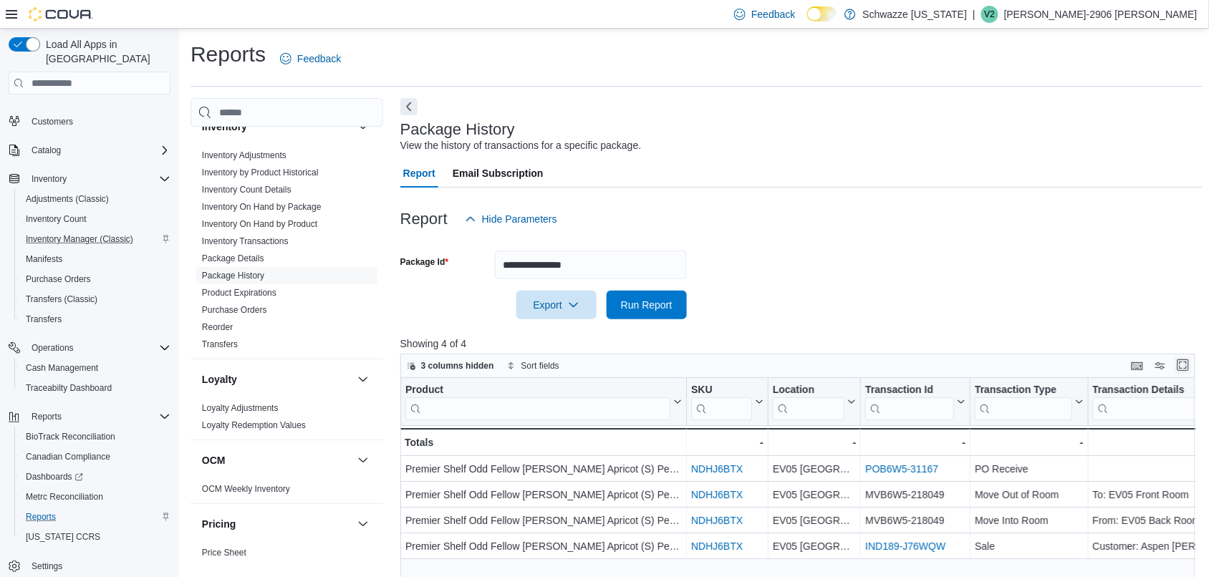
click at [1192, 373] on button "Enter fullscreen" at bounding box center [1183, 365] width 17 height 17
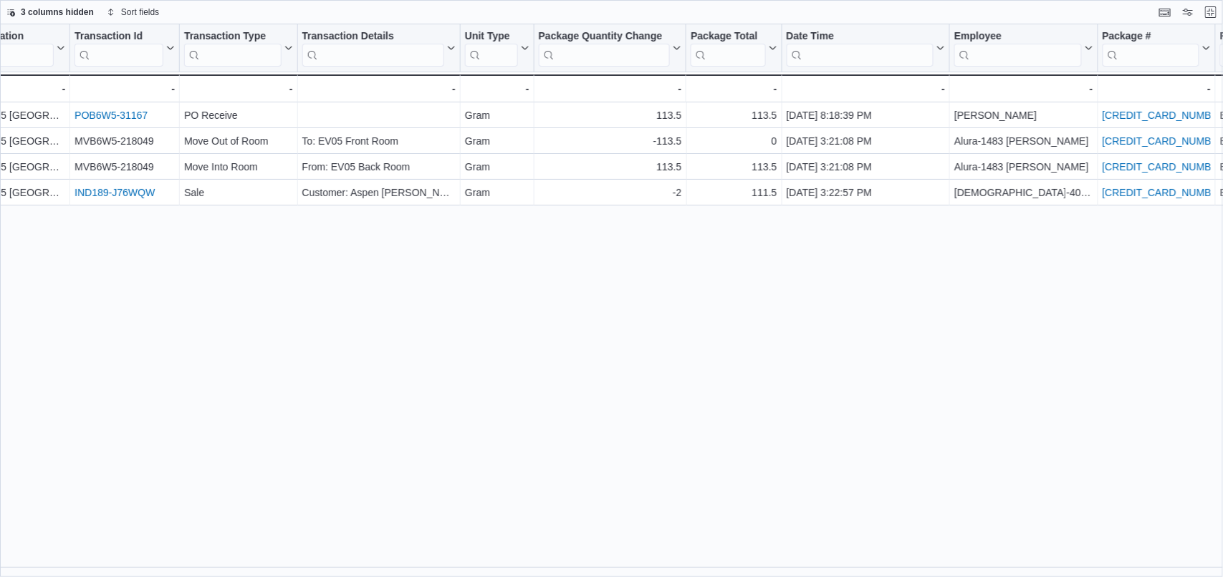
scroll to position [0, 496]
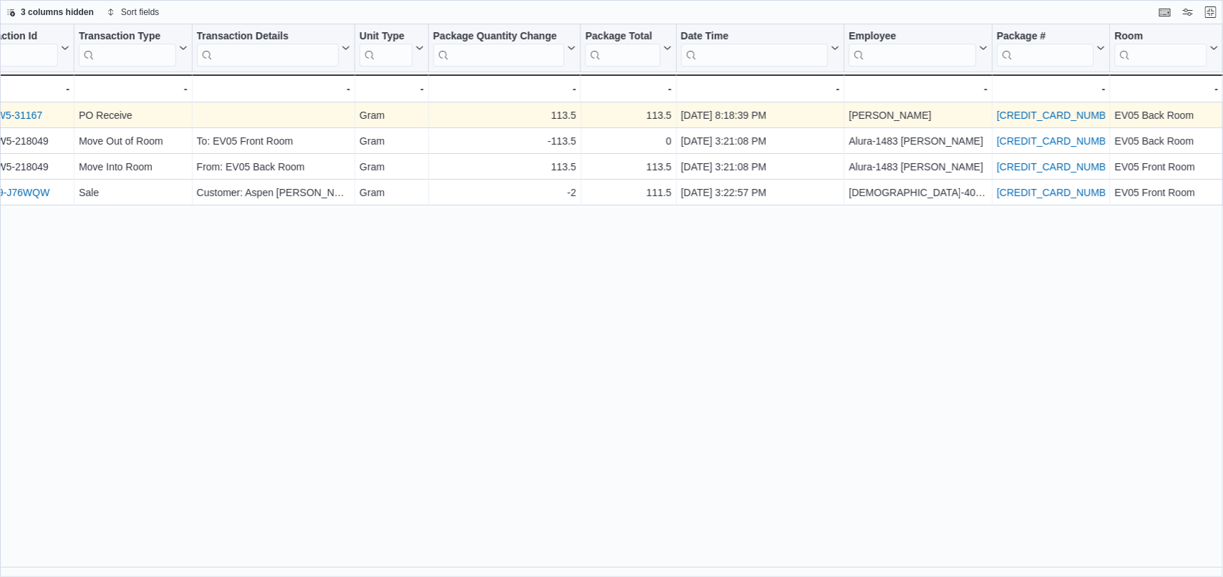
click at [1069, 110] on link "3544074230757280" at bounding box center [1060, 115] width 126 height 11
